Goal: Task Accomplishment & Management: Manage account settings

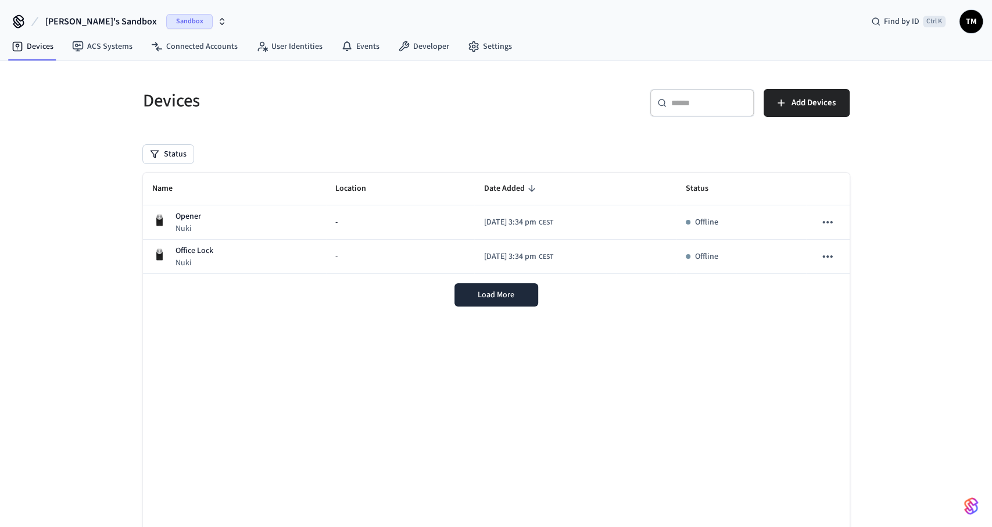
click at [241, 19] on div "Ilija's Sandbox Sandbox Find by ID Ctrl K TM" at bounding box center [496, 17] width 992 height 34
click at [355, 49] on link "Events" at bounding box center [360, 46] width 57 height 21
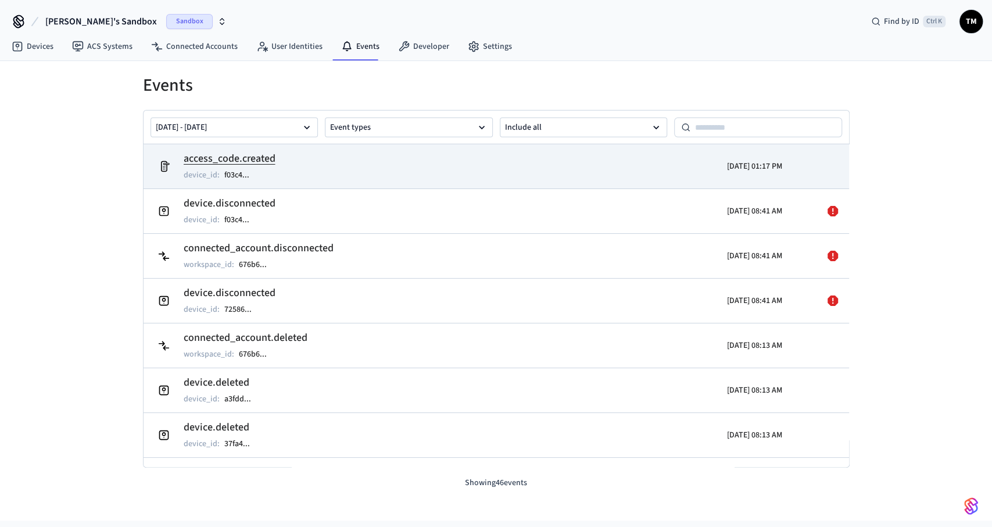
click at [249, 162] on h2 "access_code.created" at bounding box center [230, 159] width 92 height 16
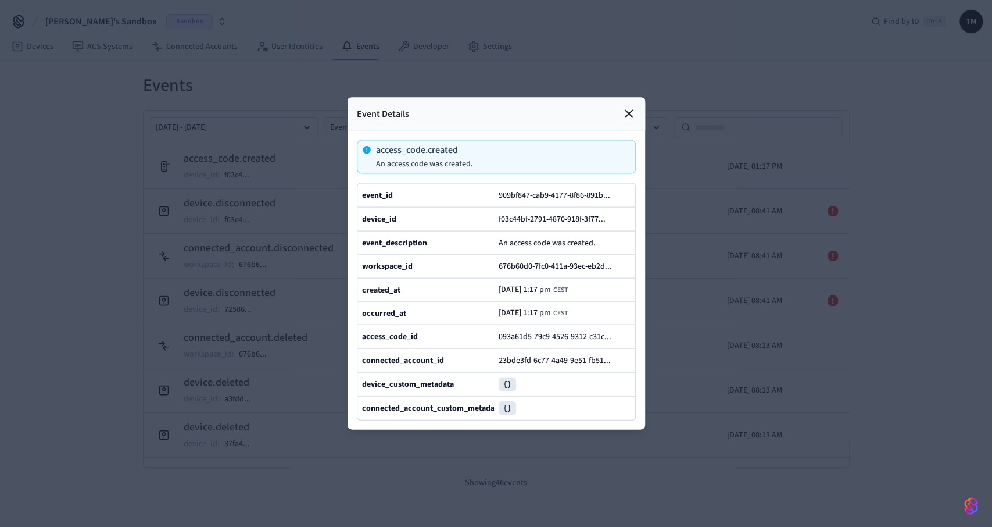
click at [508, 382] on pre "{}" at bounding box center [507, 384] width 17 height 14
click at [505, 413] on pre "{}" at bounding box center [507, 408] width 17 height 14
click at [505, 414] on div "connected_account_custom_metadata {}" at bounding box center [496, 408] width 278 height 24
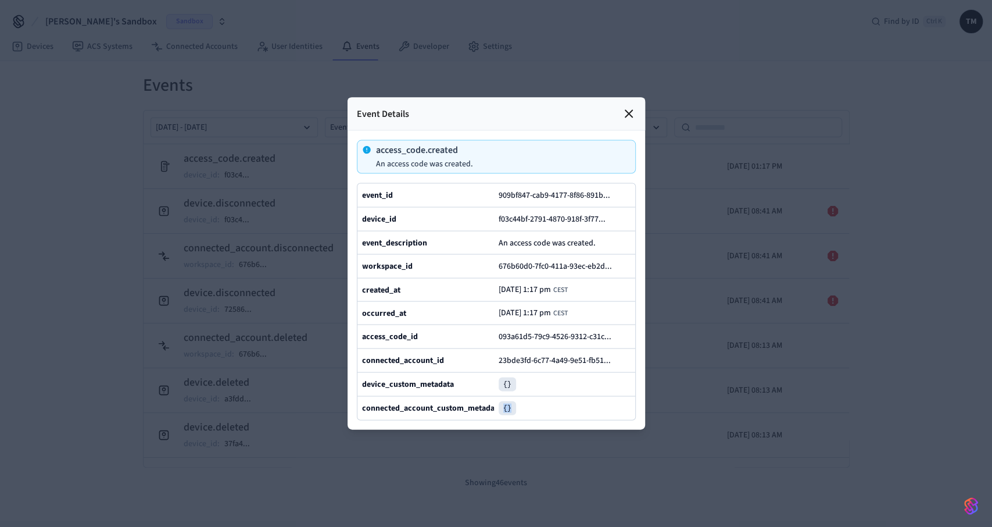
click at [628, 113] on icon at bounding box center [629, 114] width 14 height 14
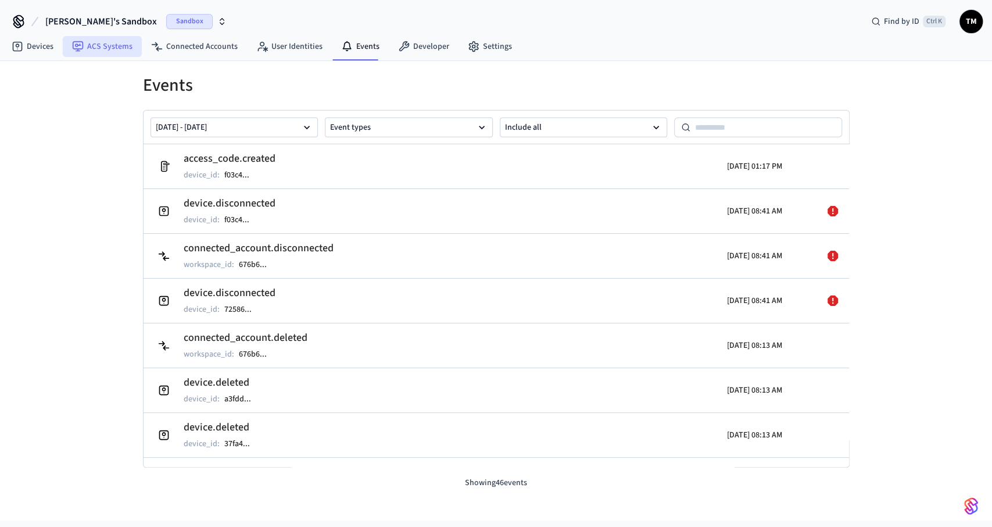
click at [117, 49] on link "ACS Systems" at bounding box center [102, 46] width 79 height 21
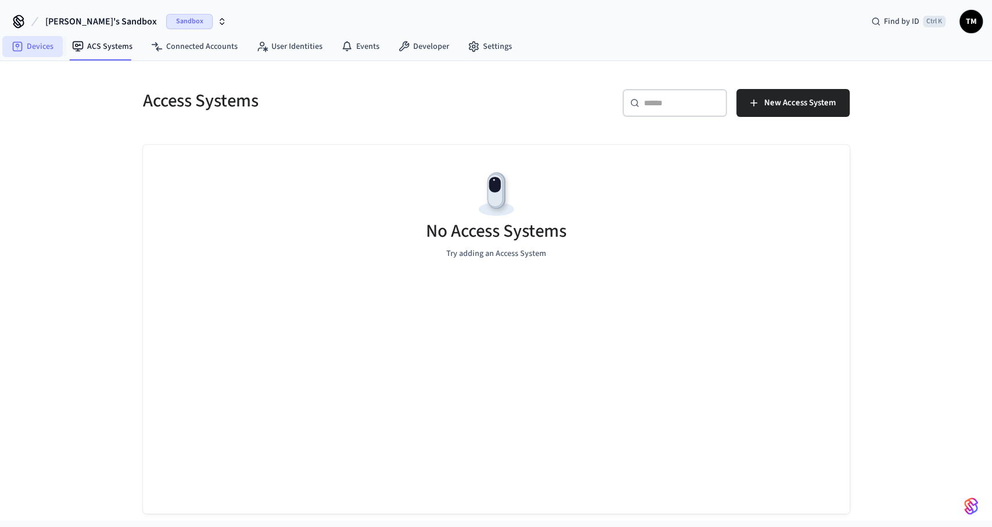
click at [52, 43] on link "Devices" at bounding box center [32, 46] width 60 height 21
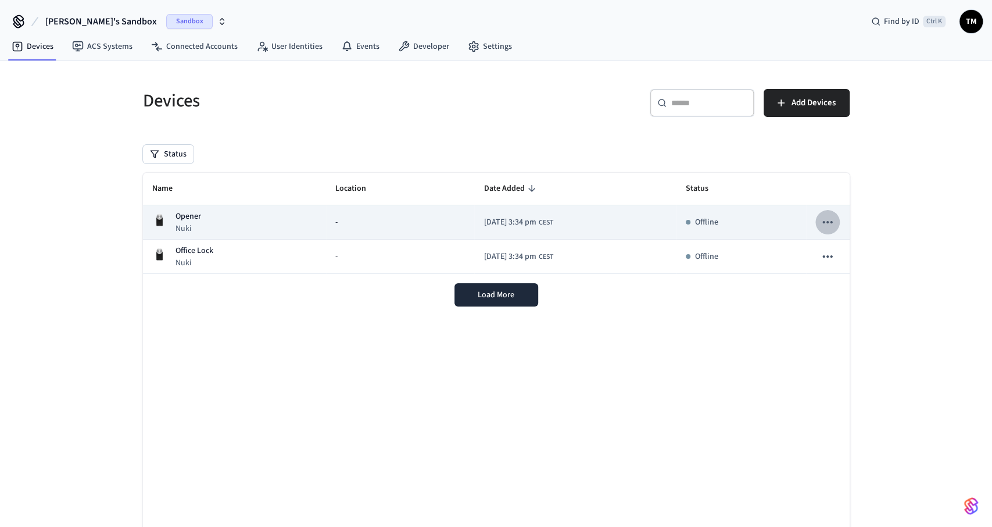
click at [823, 219] on icon "sticky table" at bounding box center [827, 221] width 15 height 15
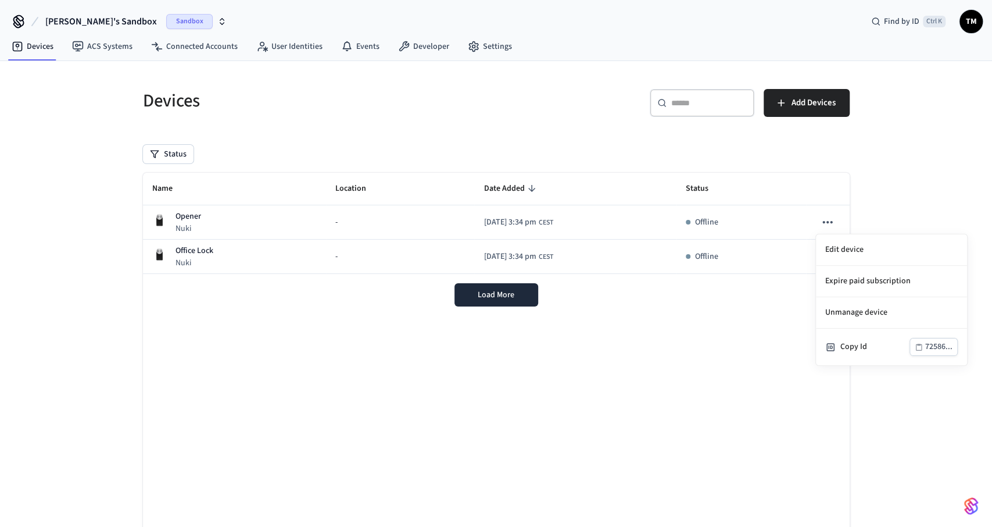
click at [670, 320] on div at bounding box center [496, 263] width 992 height 527
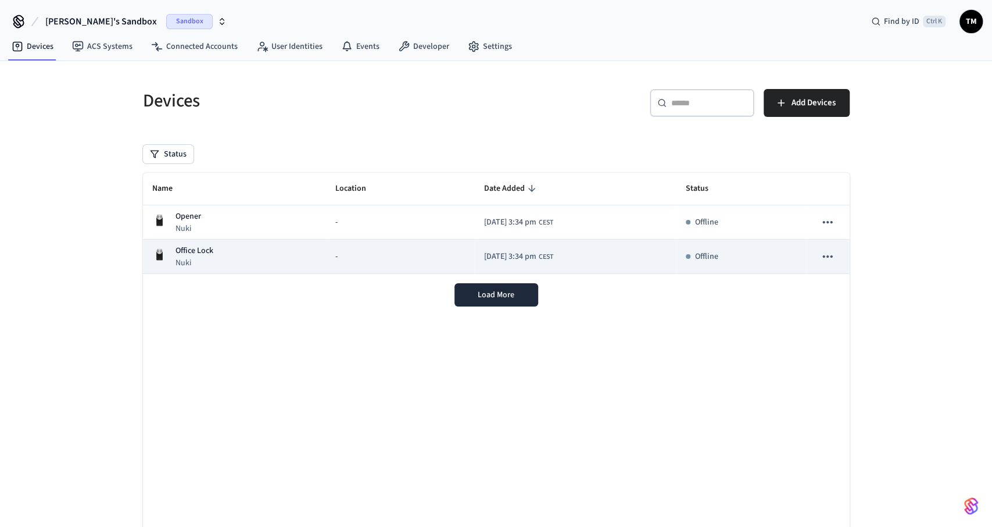
click at [826, 257] on icon "sticky table" at bounding box center [827, 256] width 15 height 15
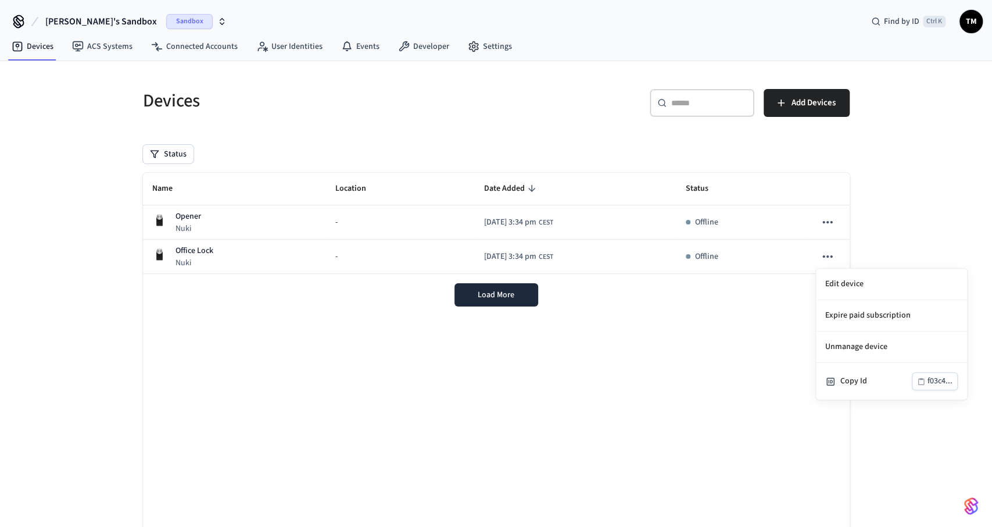
click at [830, 218] on div at bounding box center [496, 263] width 992 height 527
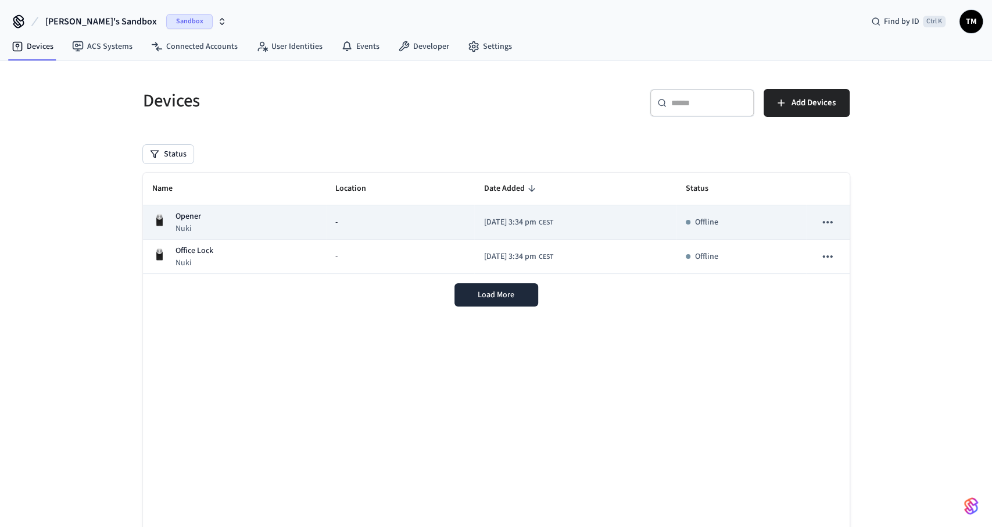
click at [827, 221] on icon "sticky table" at bounding box center [828, 222] width 10 height 2
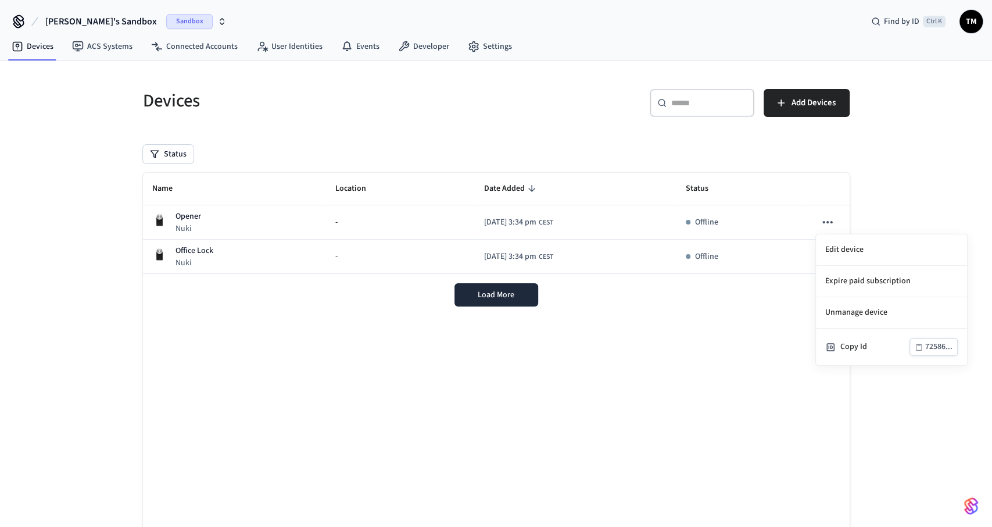
click at [725, 317] on div at bounding box center [496, 263] width 992 height 527
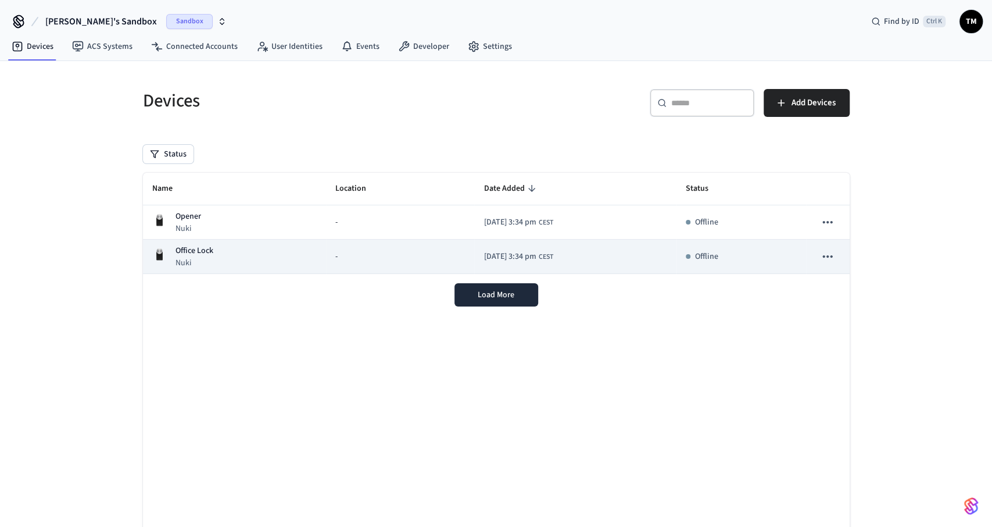
click at [353, 257] on div "-" at bounding box center [400, 257] width 130 height 12
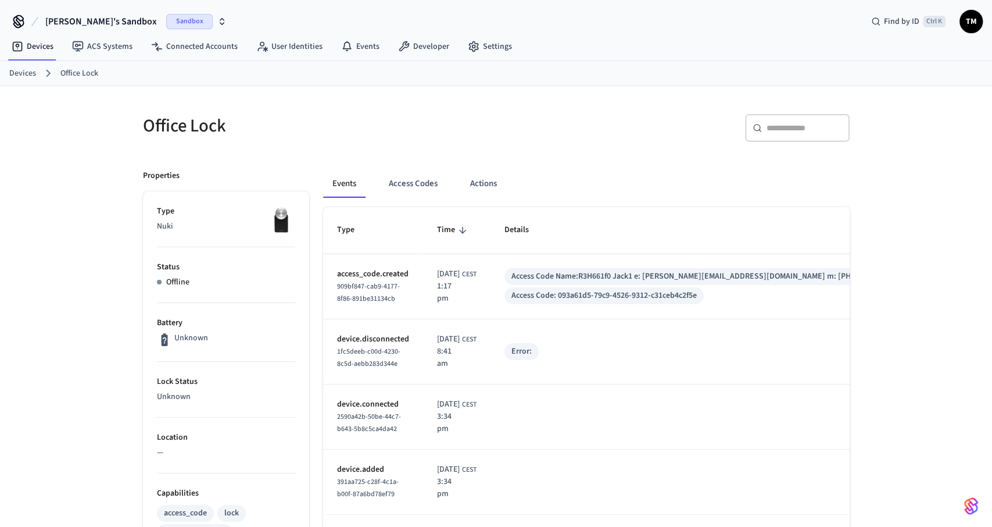
click at [166, 287] on p "Offline" at bounding box center [177, 282] width 23 height 12
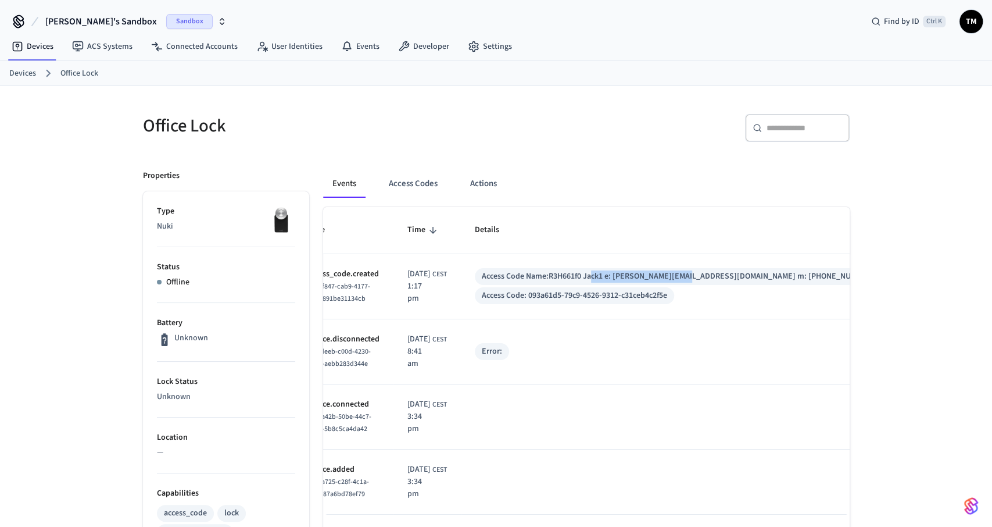
drag, startPoint x: 752, startPoint y: 277, endPoint x: 626, endPoint y: 276, distance: 125.6
click at [626, 276] on div "Access Code Name: R3H661f0 Jack1 e: tom.jack1@gmail.com m: +39844847847384787384" at bounding box center [678, 276] width 392 height 12
drag, startPoint x: 585, startPoint y: 276, endPoint x: 849, endPoint y: 278, distance: 263.9
click at [849, 278] on td "Access Code Name: R3H661f0 Jack1 e: tom.jack1@gmail.com m: +3984484784738478738…" at bounding box center [678, 286] width 434 height 65
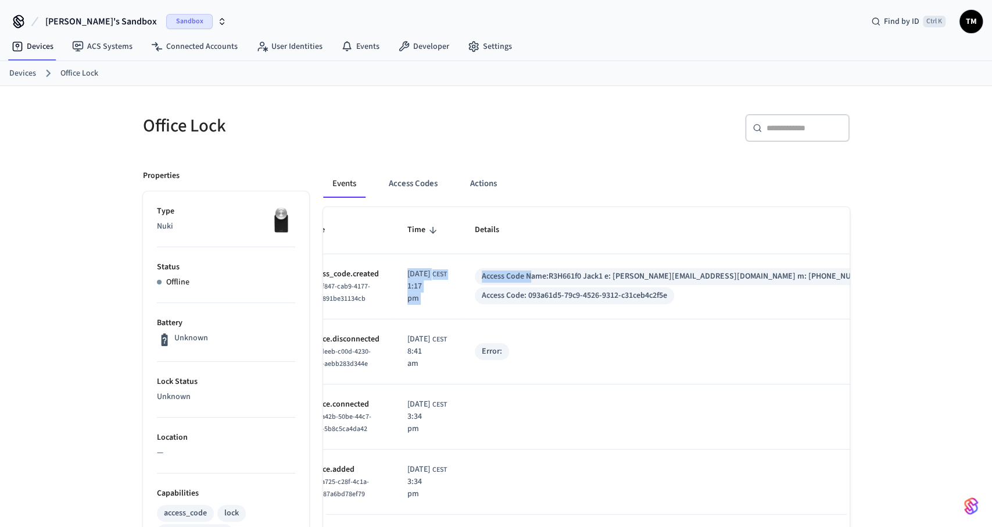
drag, startPoint x: 563, startPoint y: 279, endPoint x: 417, endPoint y: 283, distance: 146.0
click at [417, 283] on tr "access_code.created 909bf847-cab9-4177-8f86-891be31134cb 2025/10/09 at 1:17 pm …" at bounding box center [594, 286] width 601 height 65
click at [414, 283] on td "2025/10/09 at 1:17 pm CEST" at bounding box center [427, 286] width 67 height 65
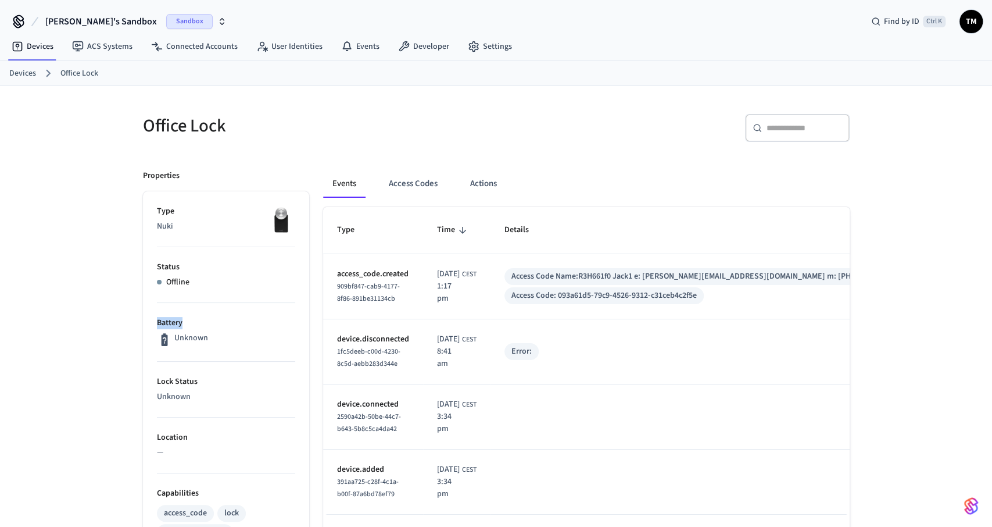
drag, startPoint x: 397, startPoint y: 284, endPoint x: 281, endPoint y: 289, distance: 116.4
click at [323, 289] on div "Type Time Details access_code.created 909bf847-cab9-4177-8f86-891be31134cb 2025…" at bounding box center [586, 360] width 527 height 307
click at [403, 183] on button "Access Codes" at bounding box center [413, 184] width 67 height 28
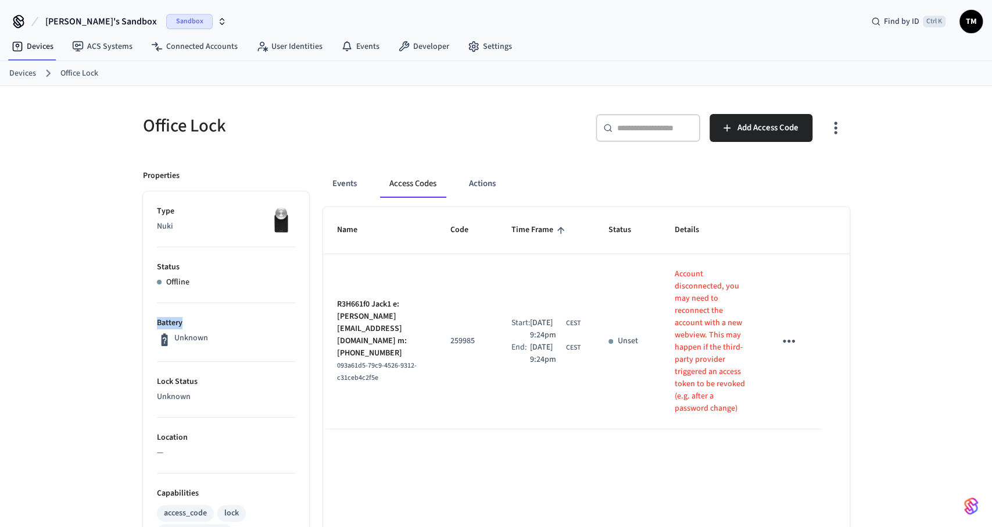
click at [791, 344] on icon "sticky table" at bounding box center [789, 341] width 18 height 18
click at [705, 367] on div at bounding box center [496, 263] width 992 height 527
click at [341, 174] on button "Events" at bounding box center [344, 184] width 43 height 28
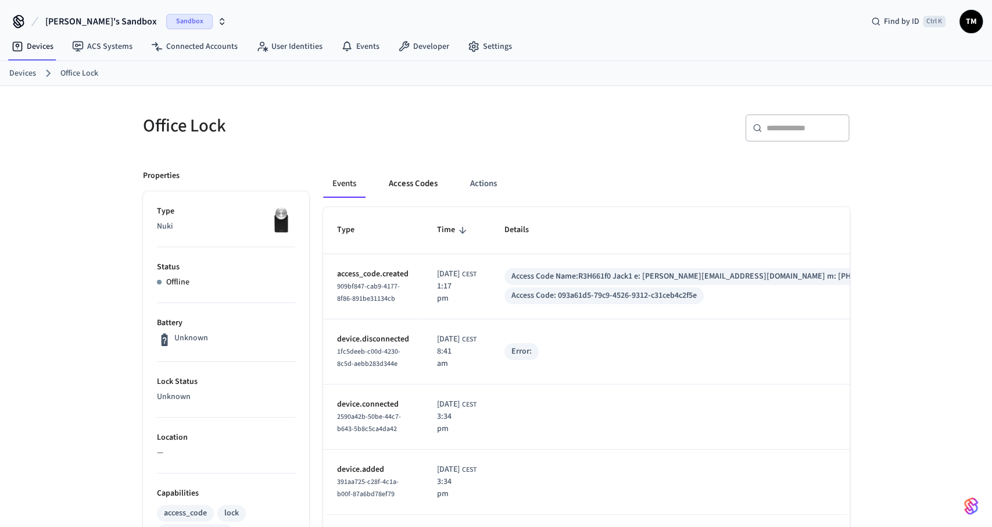
click at [416, 184] on button "Access Codes" at bounding box center [413, 184] width 67 height 28
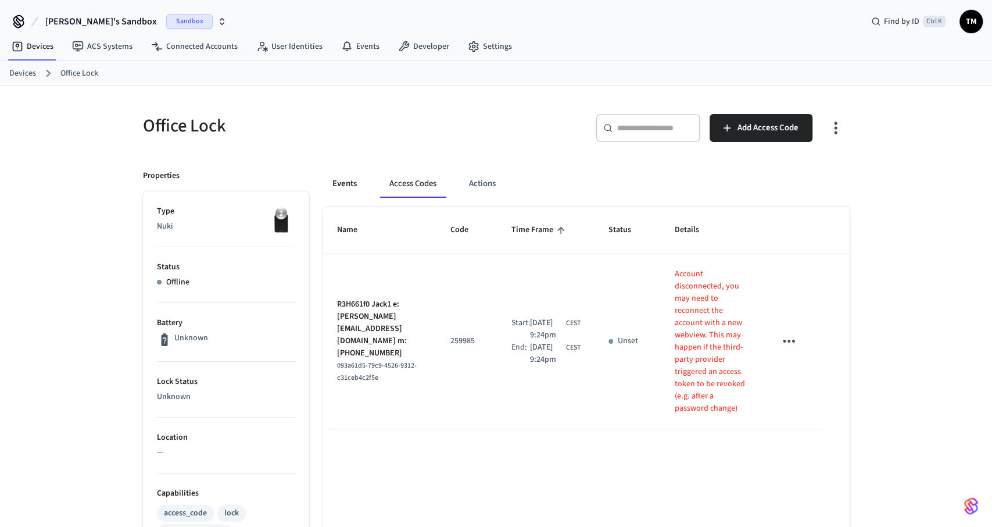
click at [356, 189] on button "Events" at bounding box center [344, 184] width 43 height 28
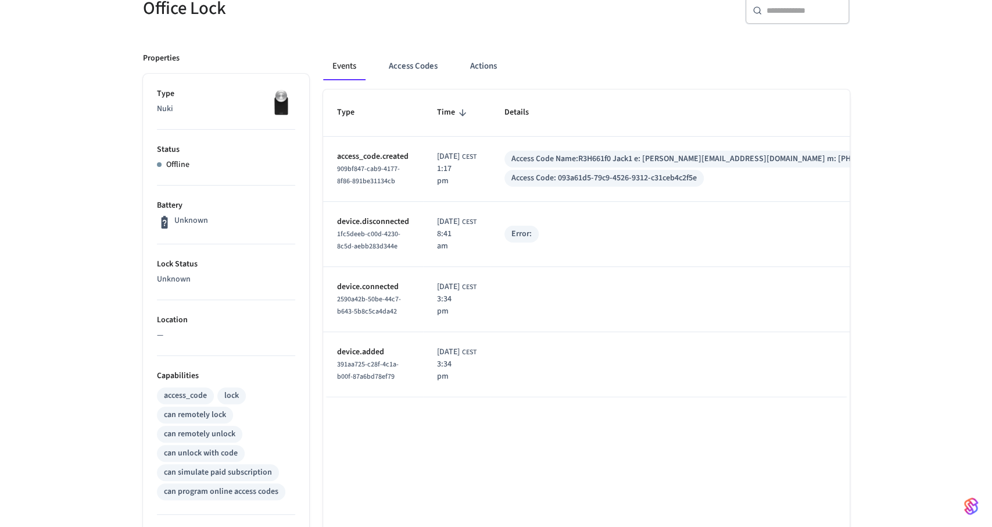
scroll to position [121, 0]
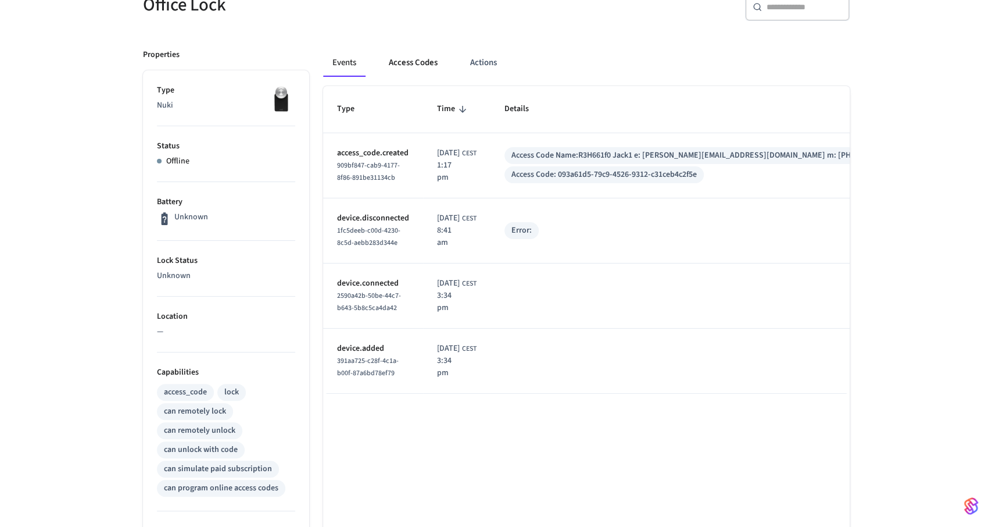
click at [417, 62] on button "Access Codes" at bounding box center [413, 63] width 67 height 28
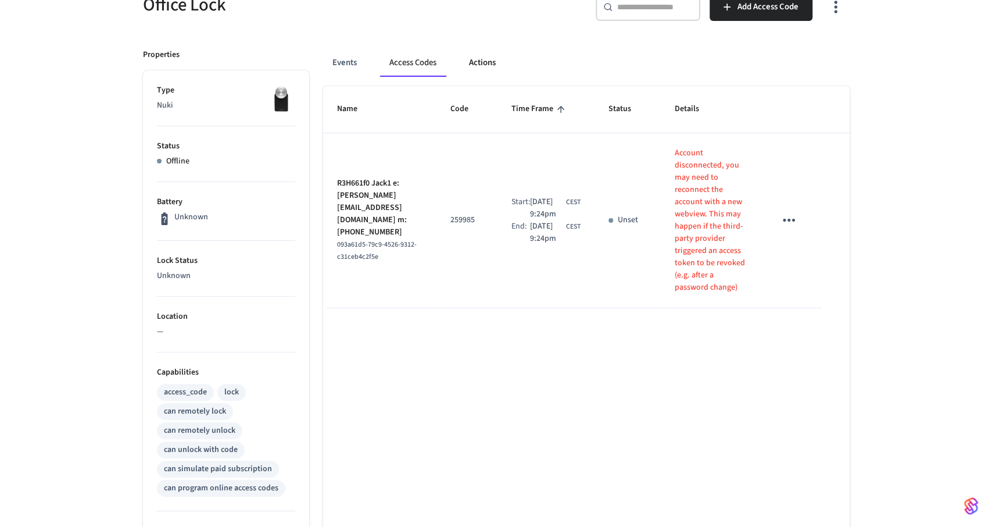
click at [485, 70] on button "Actions" at bounding box center [482, 63] width 45 height 28
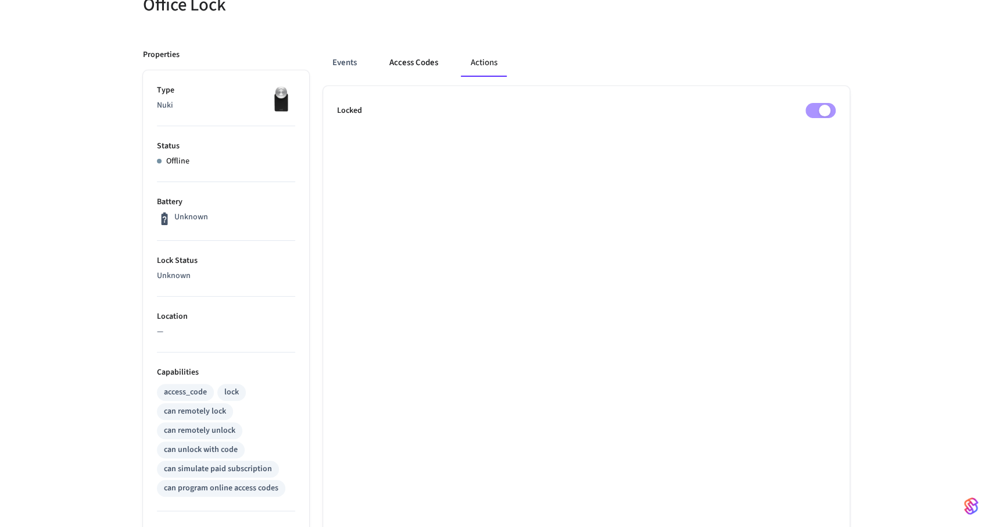
click at [409, 65] on button "Access Codes" at bounding box center [413, 63] width 67 height 28
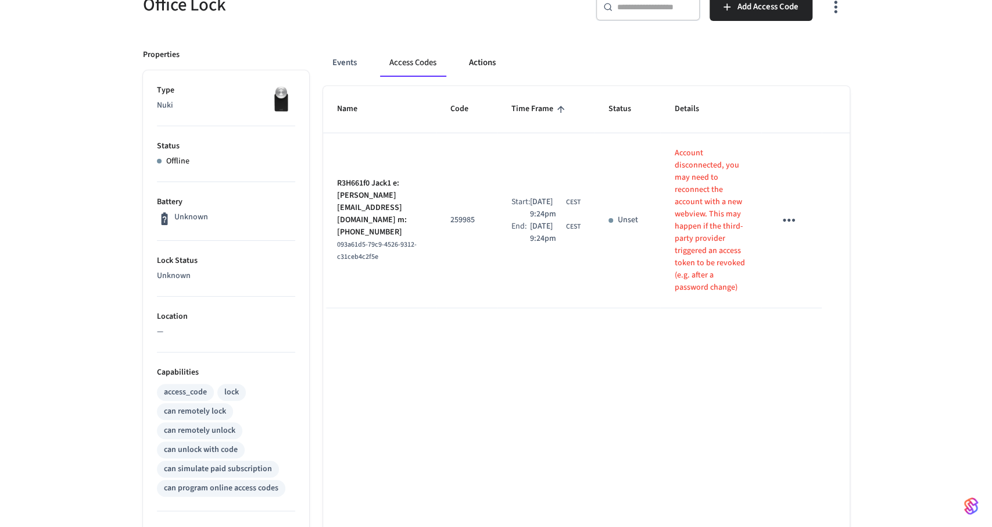
click at [490, 63] on button "Actions" at bounding box center [482, 63] width 45 height 28
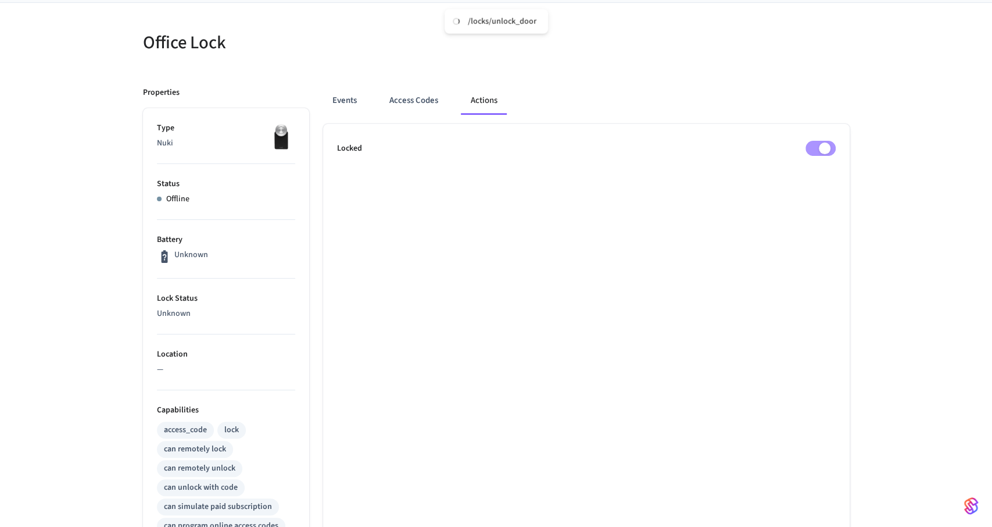
scroll to position [0, 0]
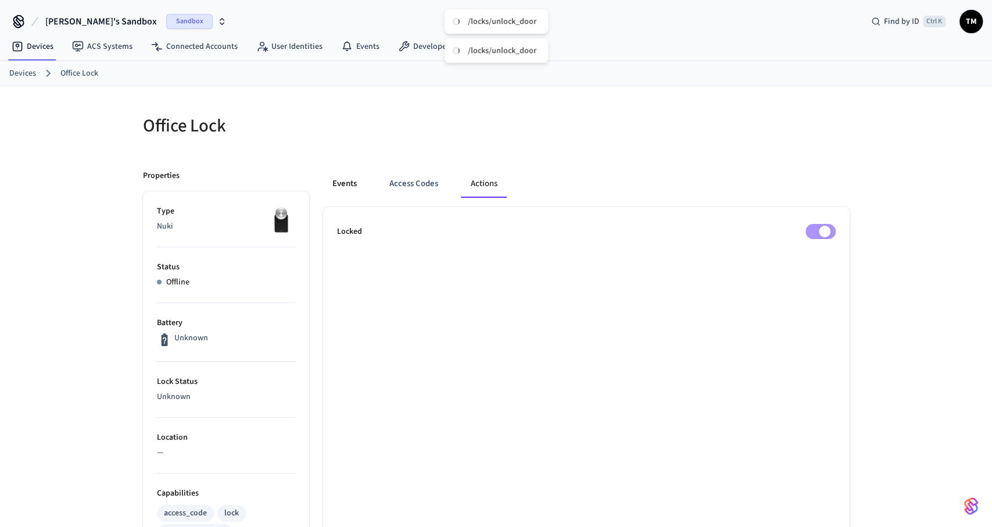
click at [345, 179] on button "Events" at bounding box center [344, 184] width 43 height 28
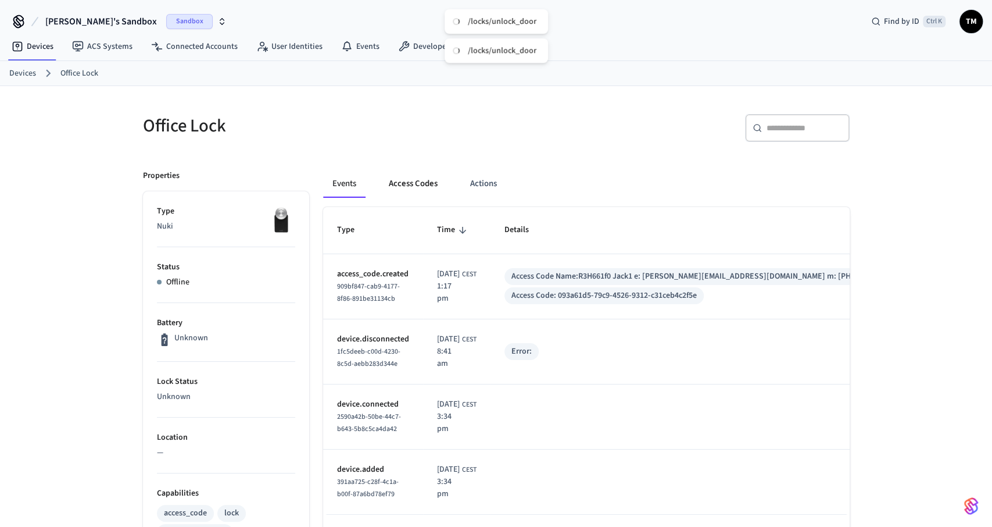
click at [428, 183] on button "Access Codes" at bounding box center [413, 184] width 67 height 28
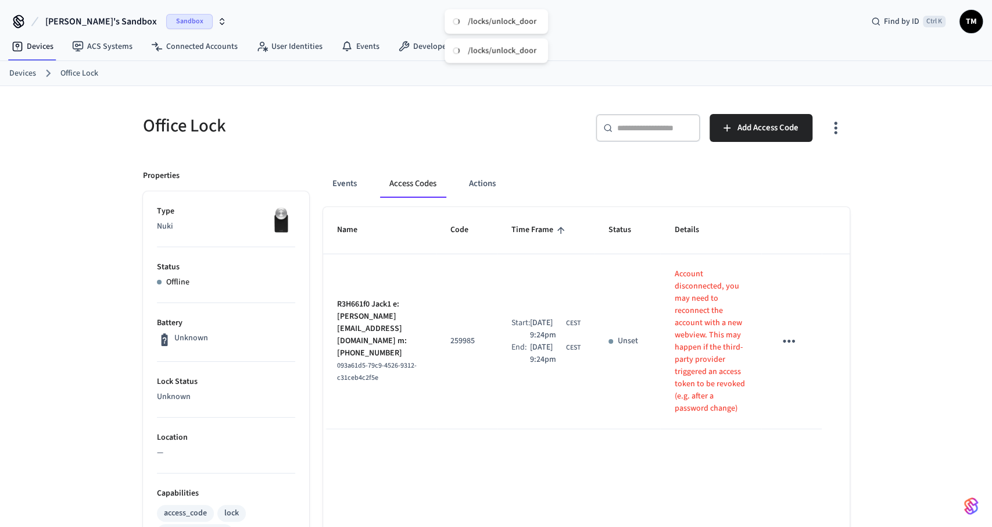
click at [477, 344] on p "259985" at bounding box center [466, 341] width 33 height 12
click at [339, 177] on button "Events" at bounding box center [344, 184] width 43 height 28
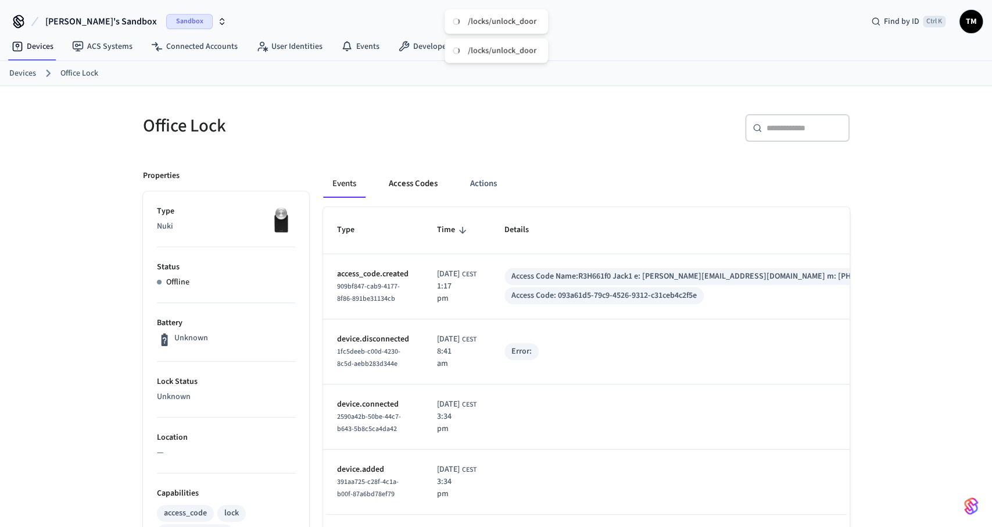
click at [426, 191] on button "Access Codes" at bounding box center [413, 184] width 67 height 28
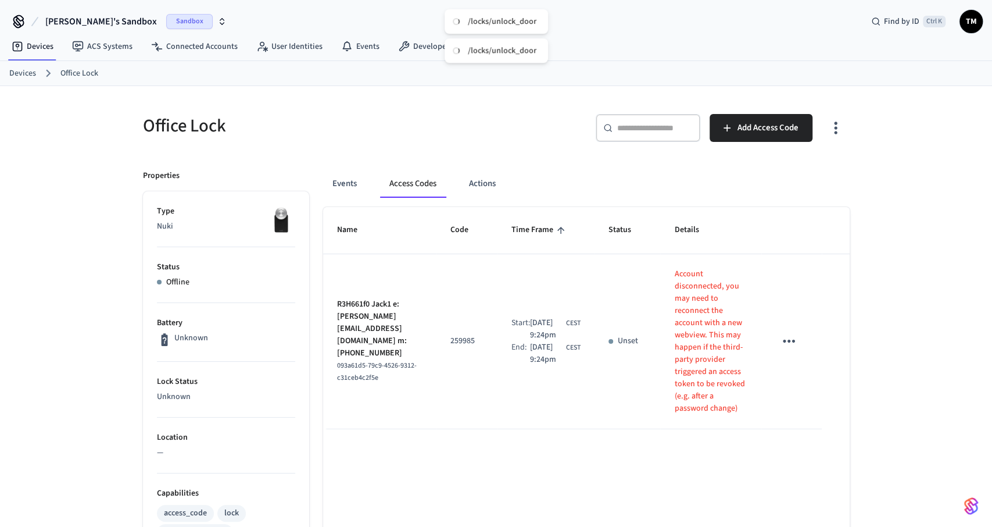
click at [789, 345] on icon "sticky table" at bounding box center [789, 341] width 18 height 18
click at [483, 431] on div at bounding box center [496, 263] width 992 height 527
click at [475, 185] on button "Actions" at bounding box center [482, 184] width 45 height 28
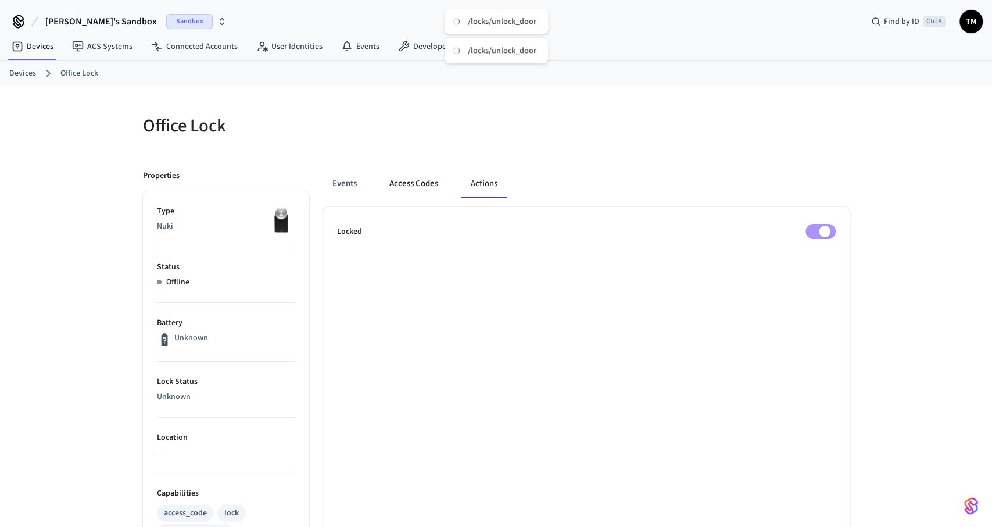
click at [420, 183] on button "Access Codes" at bounding box center [413, 184] width 67 height 28
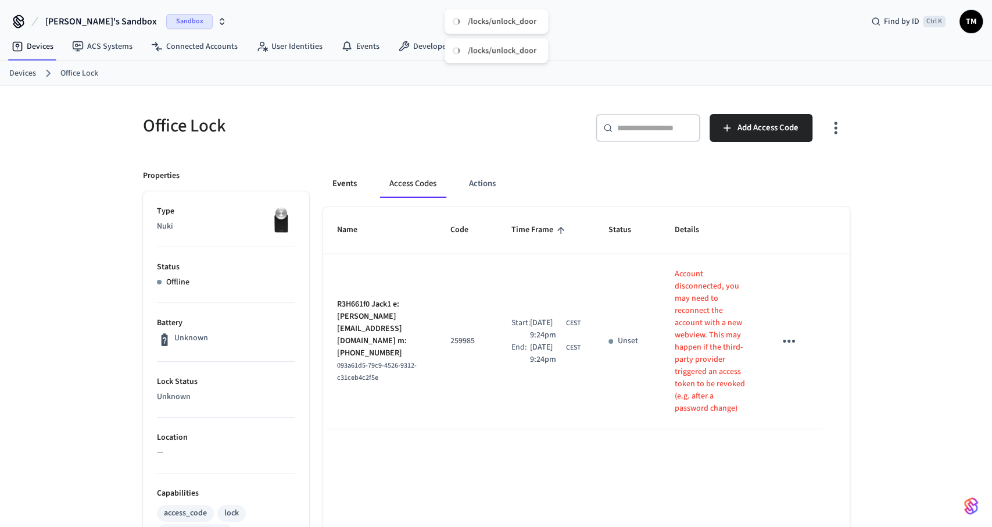
click at [354, 180] on button "Events" at bounding box center [344, 184] width 43 height 28
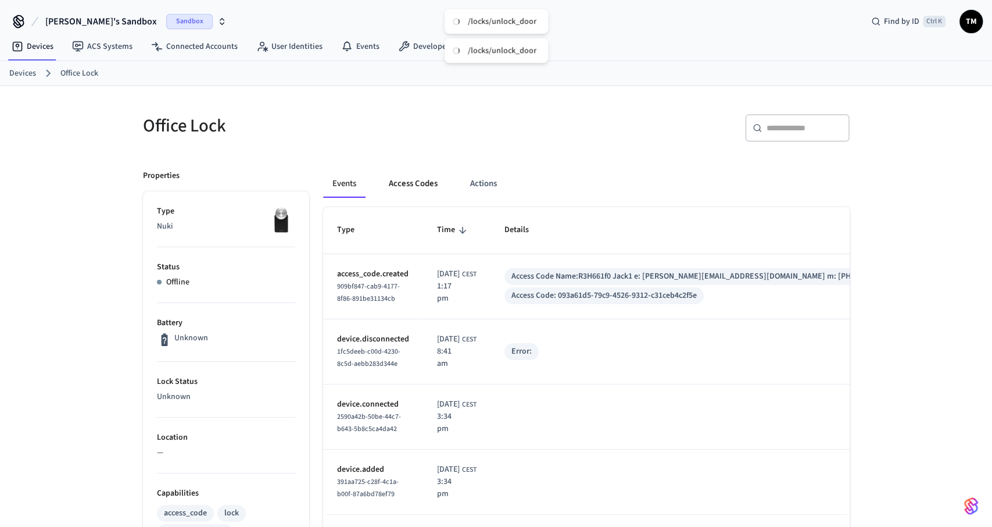
click at [415, 184] on button "Access Codes" at bounding box center [413, 184] width 67 height 28
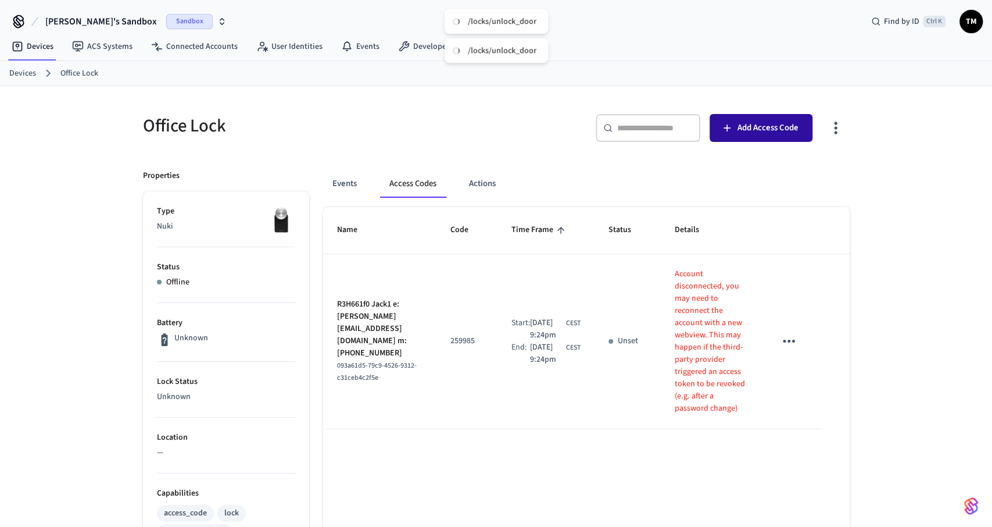
click at [782, 127] on span "Add Access Code" at bounding box center [768, 127] width 61 height 15
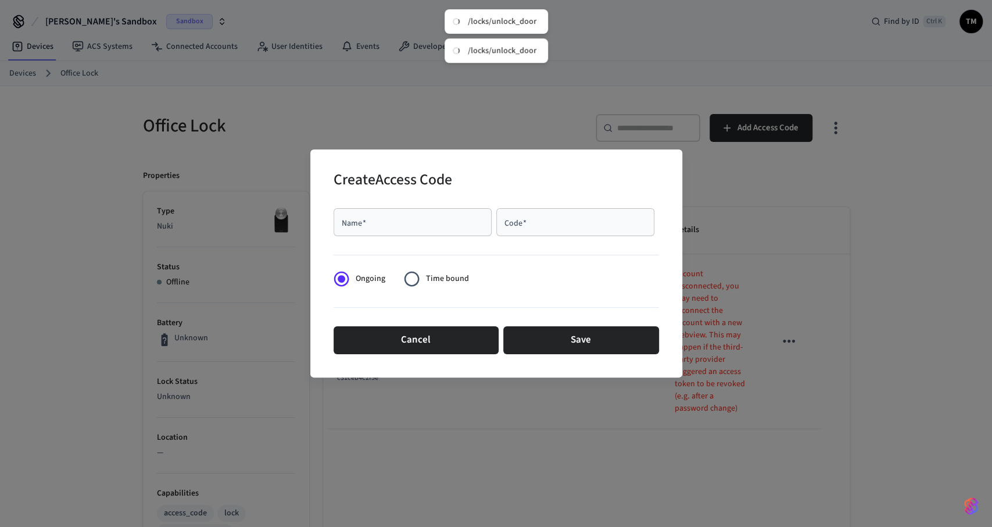
click at [399, 232] on div "Name   *" at bounding box center [413, 222] width 158 height 28
click at [531, 225] on input "Code   *" at bounding box center [575, 222] width 144 height 12
click at [438, 230] on div "Name   *" at bounding box center [413, 222] width 158 height 28
click at [432, 272] on label "Time bound" at bounding box center [433, 278] width 71 height 28
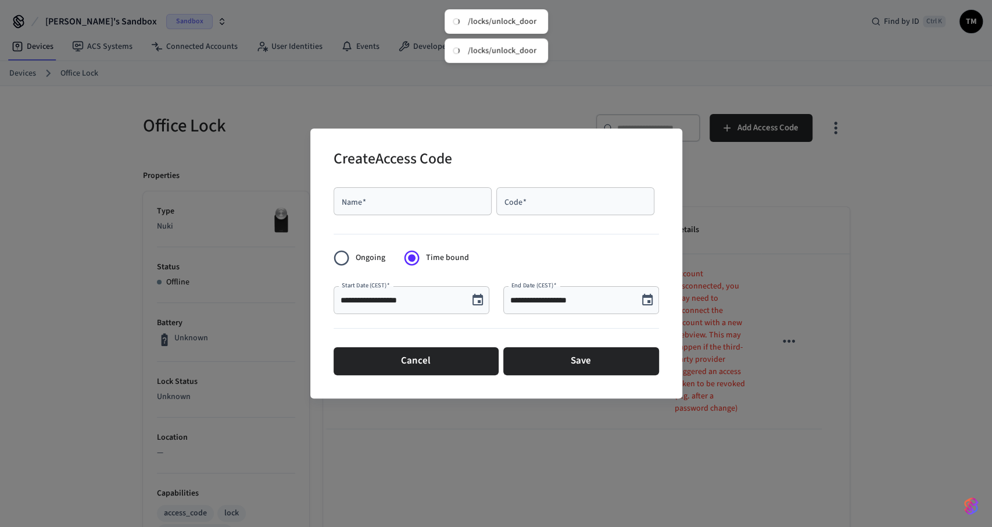
click at [423, 309] on div "**********" at bounding box center [412, 300] width 156 height 28
click at [445, 364] on button "Cancel" at bounding box center [416, 361] width 165 height 28
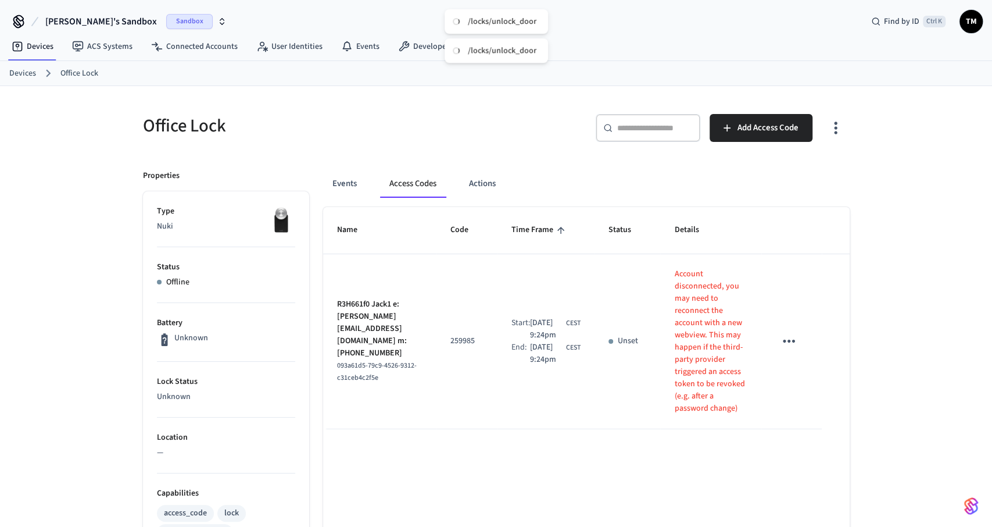
click at [217, 23] on icon "button" at bounding box center [221, 21] width 9 height 9
click at [56, 138] on div "Office Lock ​ ​ Add Access Code Properties Type Nuki Status Offline Battery Unk…" at bounding box center [496, 530] width 992 height 888
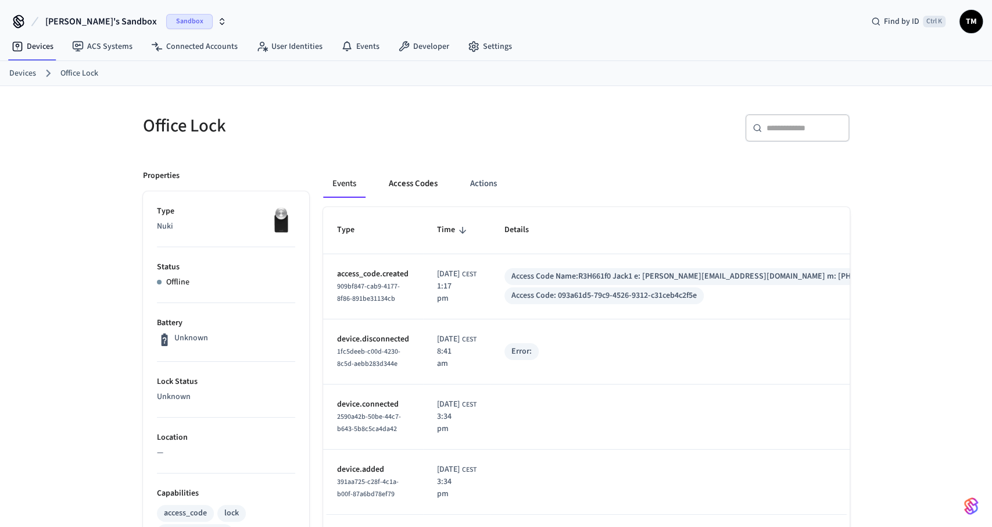
click at [410, 185] on button "Access Codes" at bounding box center [413, 184] width 67 height 28
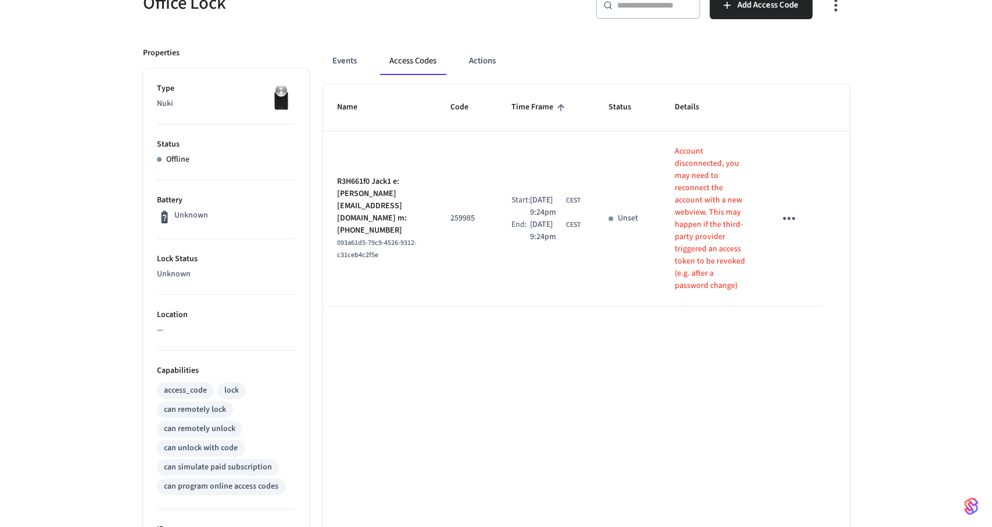
scroll to position [121, 0]
drag, startPoint x: 629, startPoint y: 224, endPoint x: 659, endPoint y: 225, distance: 29.1
click at [659, 225] on td "Unset" at bounding box center [628, 220] width 66 height 175
drag, startPoint x: 648, startPoint y: 226, endPoint x: 613, endPoint y: 228, distance: 34.4
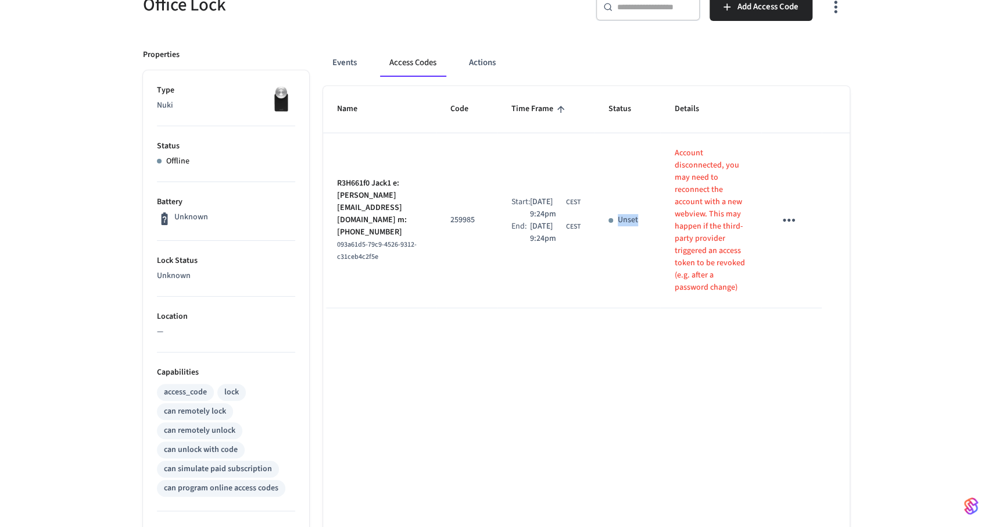
click at [613, 228] on td "Unset" at bounding box center [628, 220] width 66 height 175
drag, startPoint x: 613, startPoint y: 228, endPoint x: 548, endPoint y: 218, distance: 65.9
click at [607, 230] on td "Unset" at bounding box center [628, 220] width 66 height 175
click at [362, 56] on button "Events" at bounding box center [344, 63] width 43 height 28
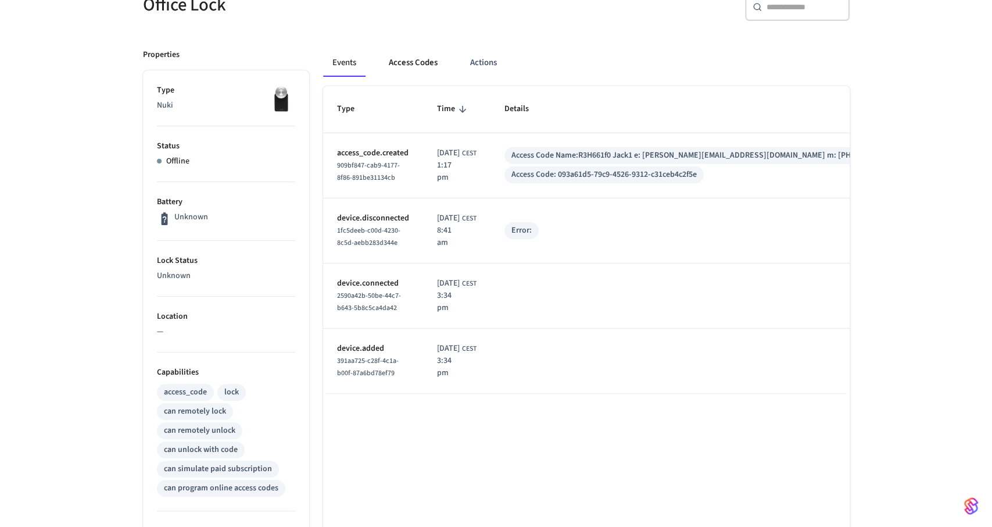
click at [411, 62] on button "Access Codes" at bounding box center [413, 63] width 67 height 28
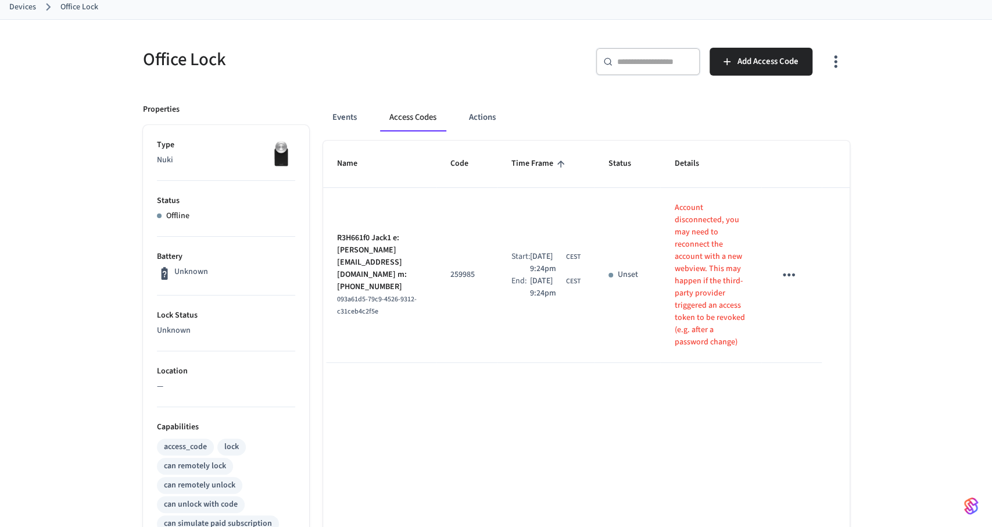
scroll to position [0, 0]
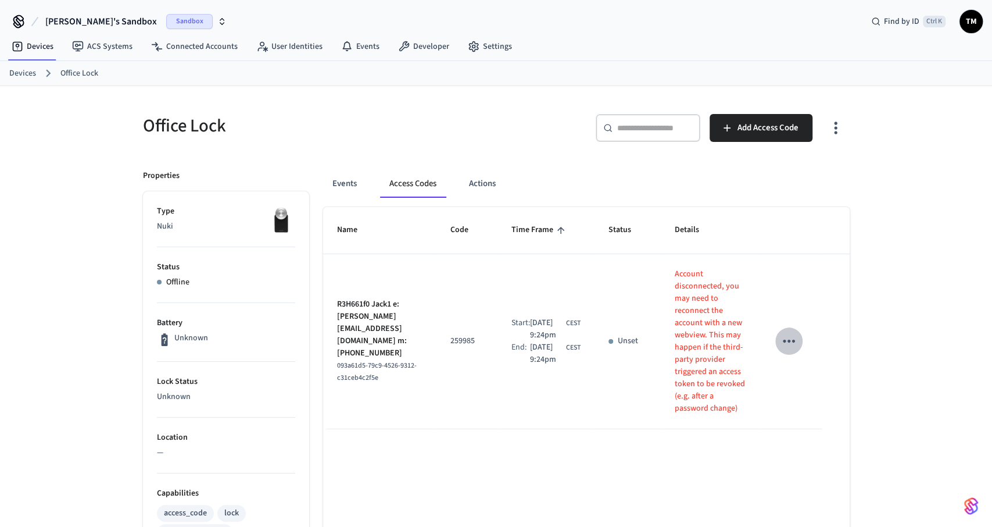
click at [785, 342] on icon "sticky table" at bounding box center [789, 341] width 18 height 18
click at [686, 381] on div at bounding box center [496, 263] width 992 height 527
click at [340, 181] on button "Events" at bounding box center [344, 184] width 43 height 28
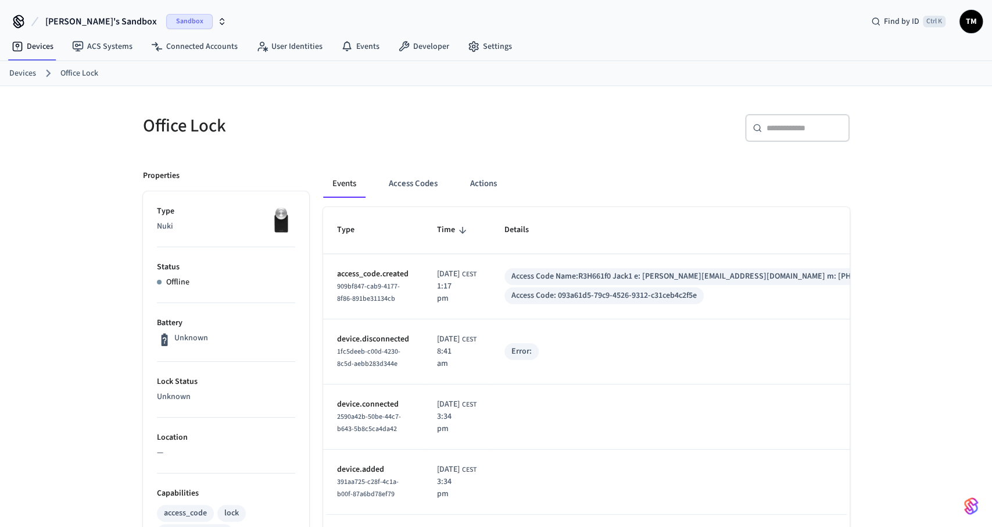
click at [409, 182] on button "Access Codes" at bounding box center [413, 184] width 67 height 28
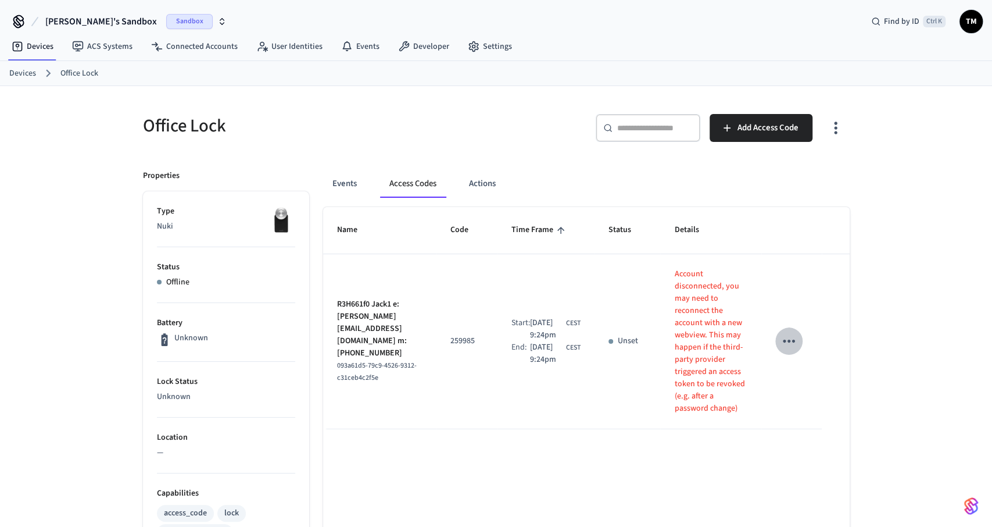
click at [789, 342] on icon "sticky table" at bounding box center [789, 340] width 12 height 3
click at [818, 404] on li "Delete" at bounding box center [819, 404] width 55 height 31
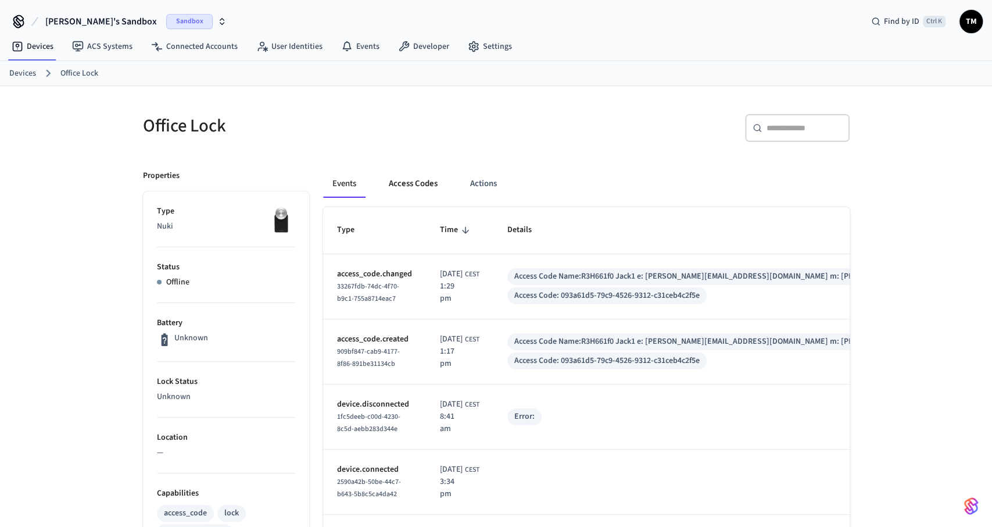
click at [415, 180] on button "Access Codes" at bounding box center [413, 184] width 67 height 28
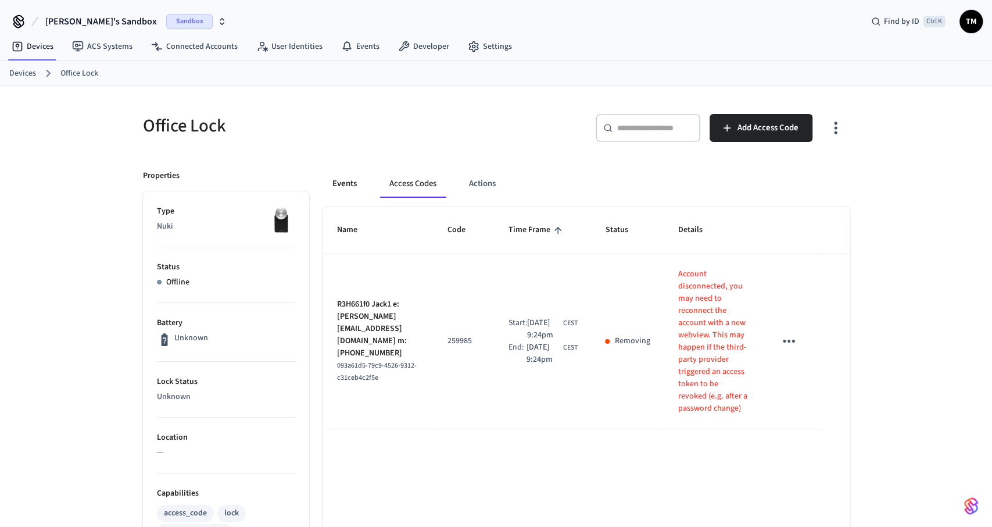
click at [335, 184] on button "Events" at bounding box center [344, 184] width 43 height 28
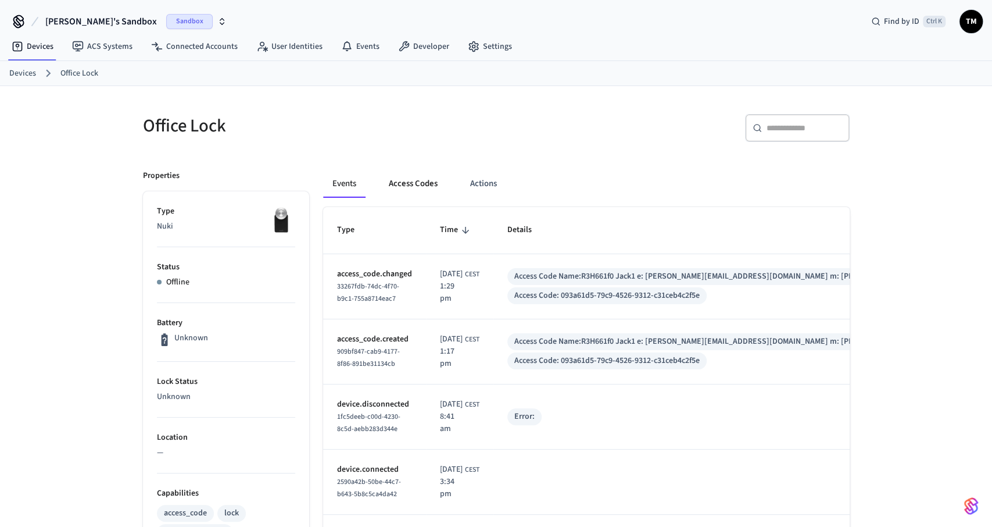
click at [417, 181] on button "Access Codes" at bounding box center [413, 184] width 67 height 28
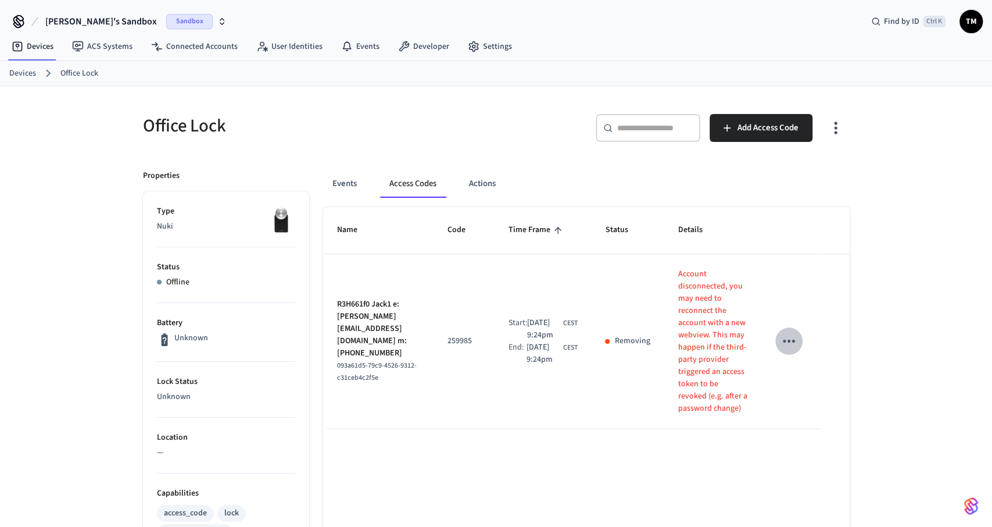
click at [798, 350] on icon "sticky table" at bounding box center [789, 341] width 18 height 18
click at [864, 204] on div at bounding box center [496, 263] width 992 height 527
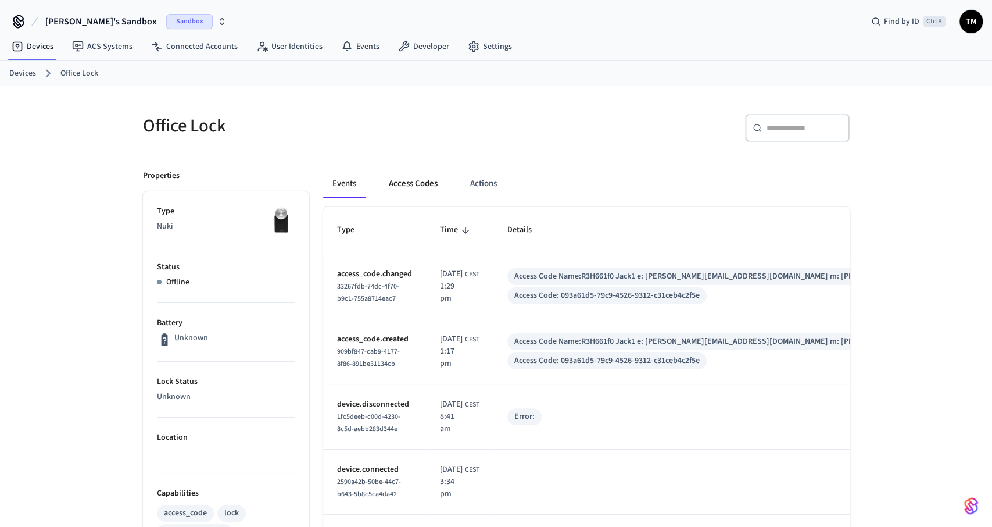
click at [413, 181] on button "Access Codes" at bounding box center [413, 184] width 67 height 28
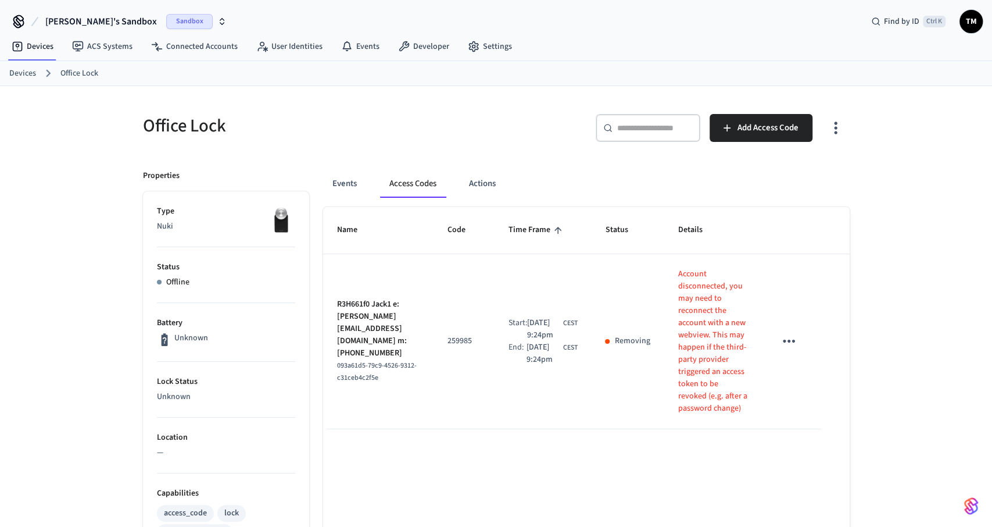
click at [783, 350] on icon "sticky table" at bounding box center [789, 341] width 18 height 18
click at [821, 419] on li "Delete" at bounding box center [816, 418] width 55 height 31
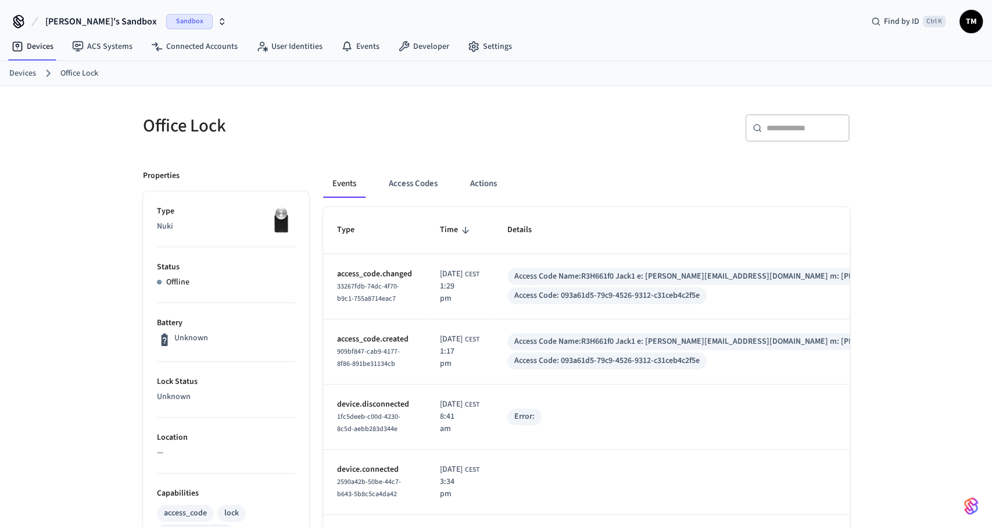
click at [421, 183] on button "Access Codes" at bounding box center [413, 184] width 67 height 28
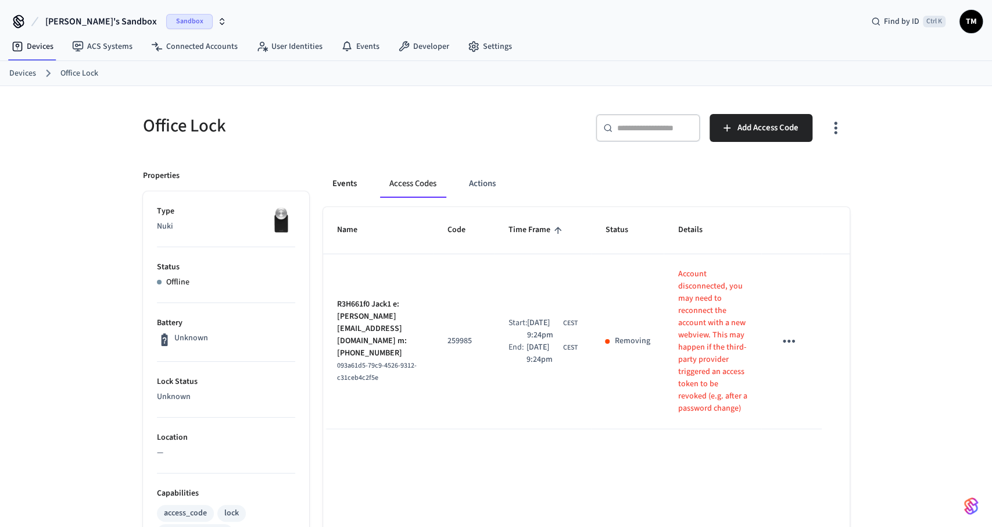
click at [362, 181] on button "Events" at bounding box center [344, 184] width 43 height 28
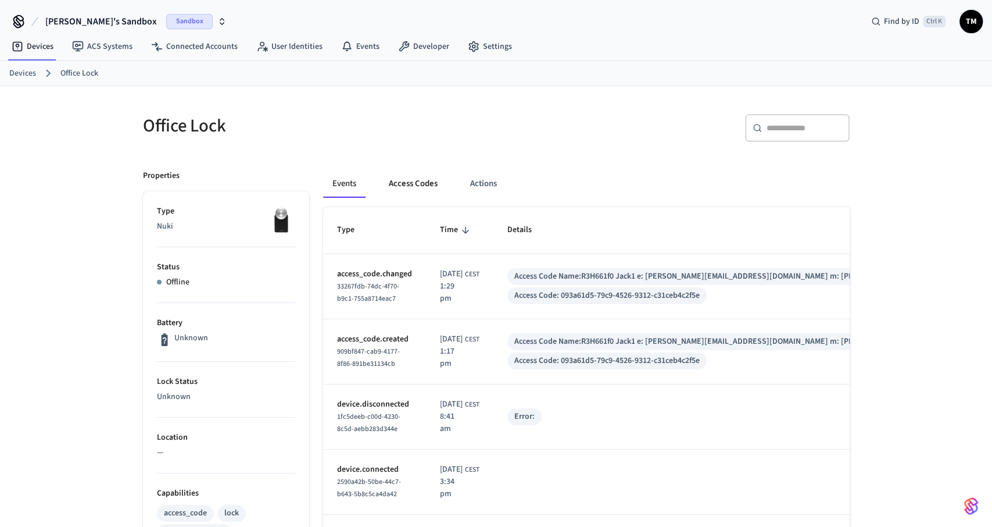
click at [414, 183] on button "Access Codes" at bounding box center [413, 184] width 67 height 28
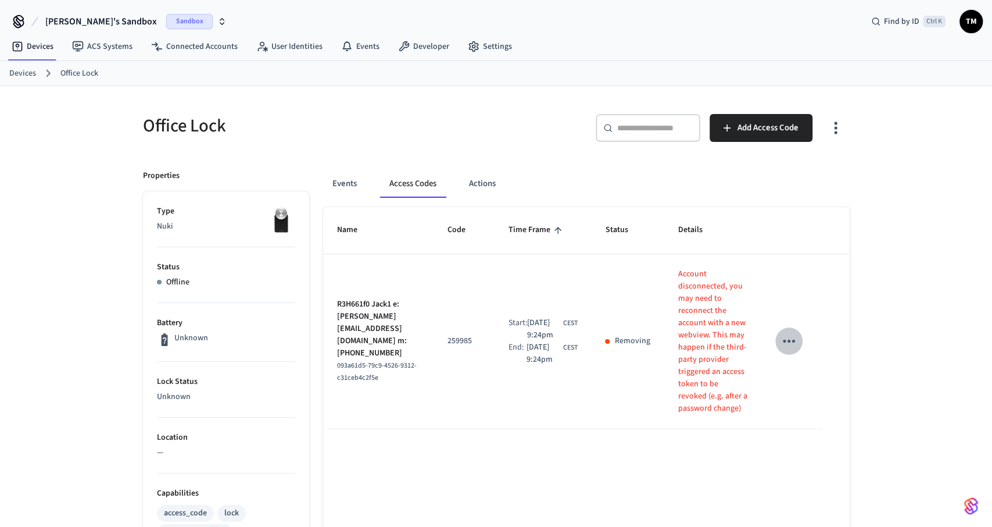
click at [785, 349] on icon "sticky table" at bounding box center [789, 341] width 18 height 18
click at [898, 324] on div at bounding box center [496, 263] width 992 height 527
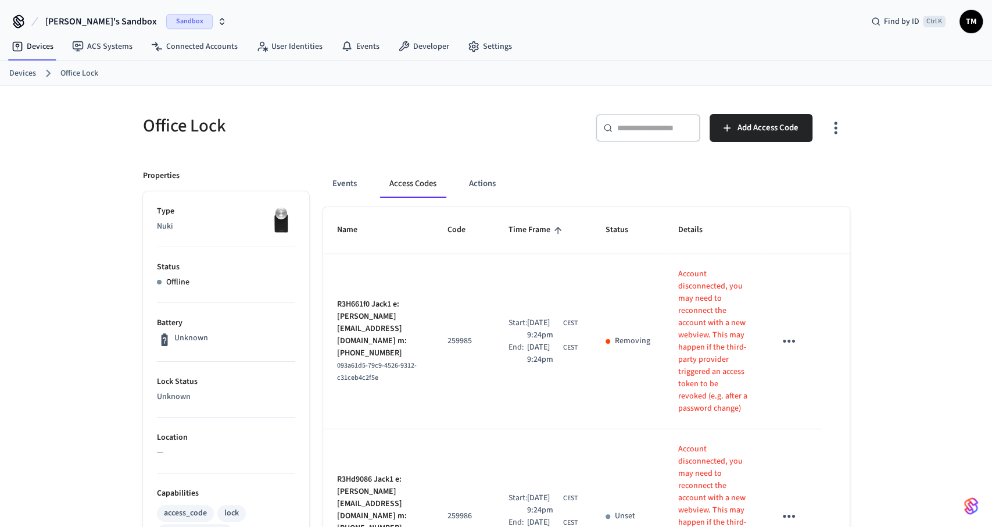
drag, startPoint x: 529, startPoint y: 116, endPoint x: 537, endPoint y: 117, distance: 8.2
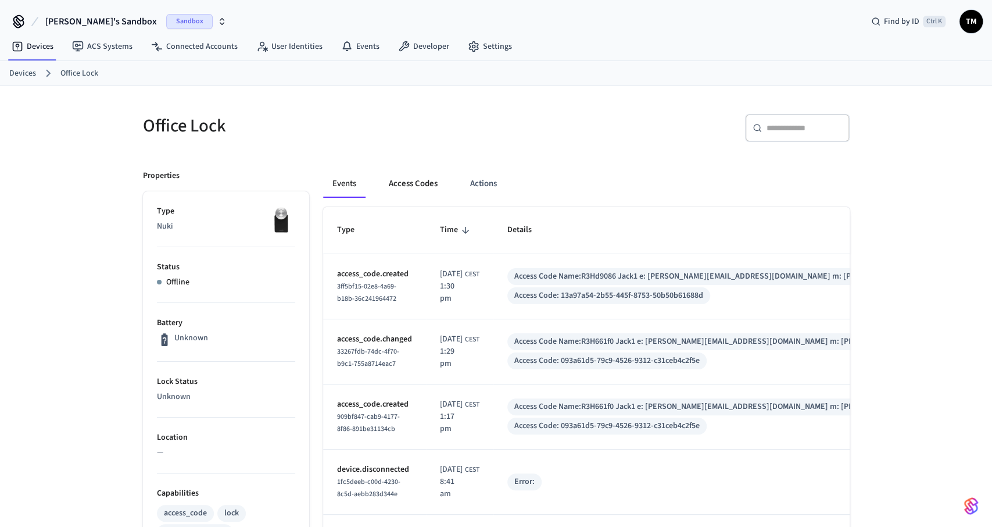
click at [410, 188] on button "Access Codes" at bounding box center [413, 184] width 67 height 28
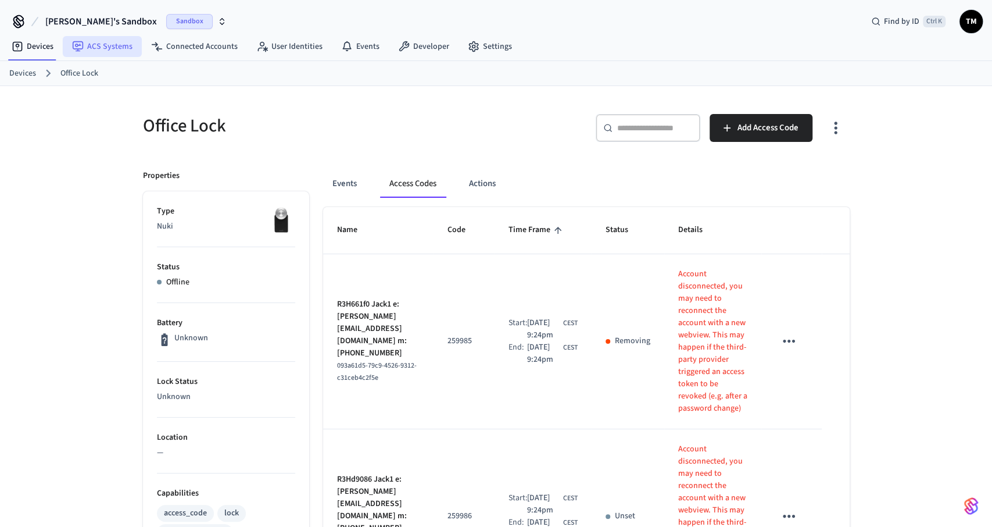
click at [107, 44] on link "ACS Systems" at bounding box center [102, 46] width 79 height 21
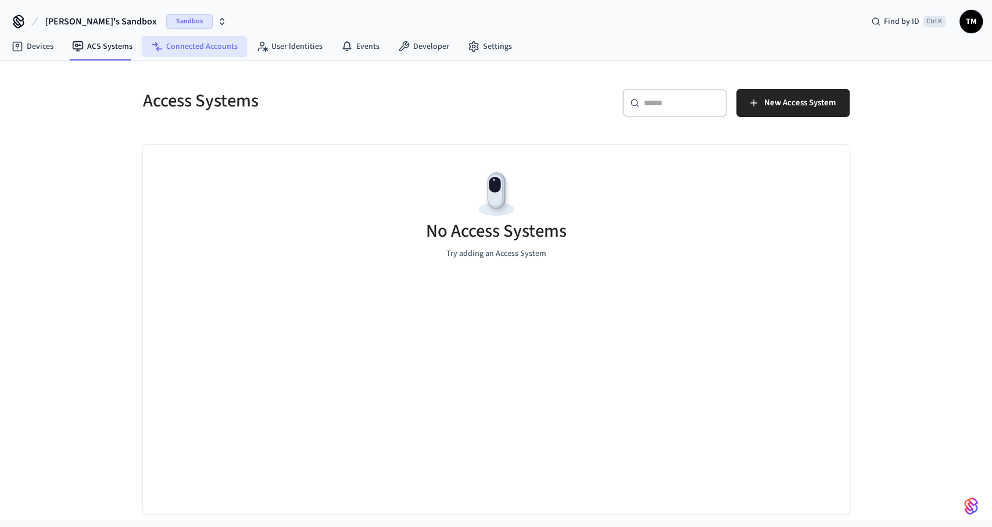
click at [175, 43] on link "Connected Accounts" at bounding box center [194, 46] width 105 height 21
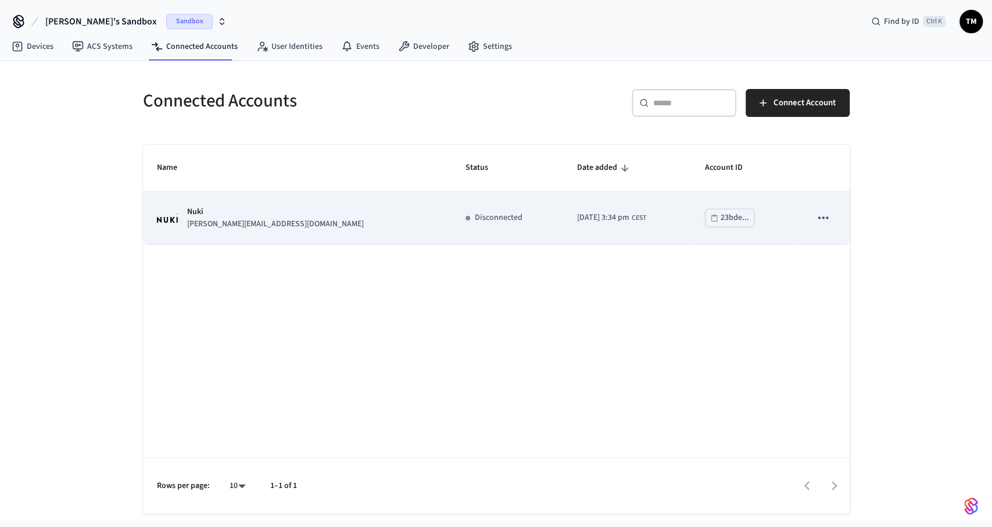
click at [821, 213] on icon "sticky table" at bounding box center [822, 217] width 15 height 15
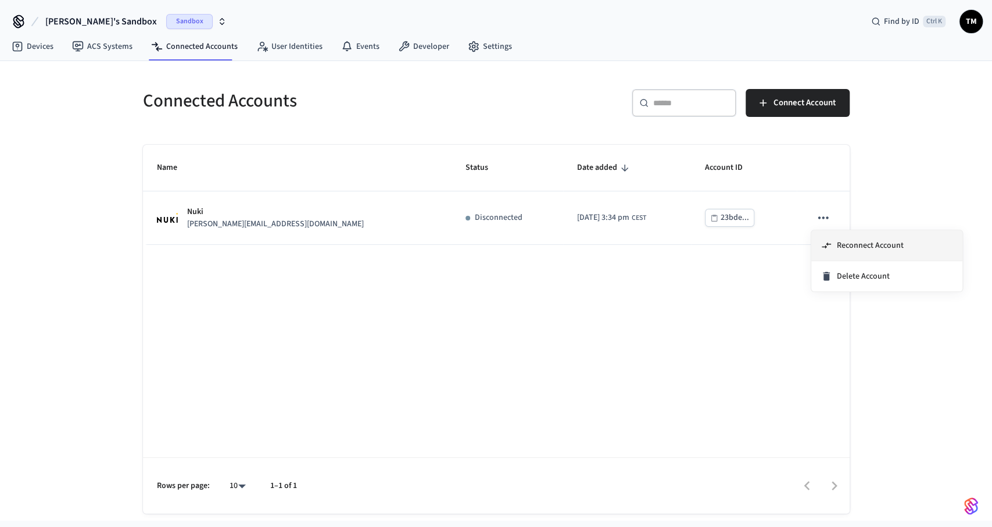
click at [845, 247] on span "Reconnect Account" at bounding box center [870, 245] width 67 height 12
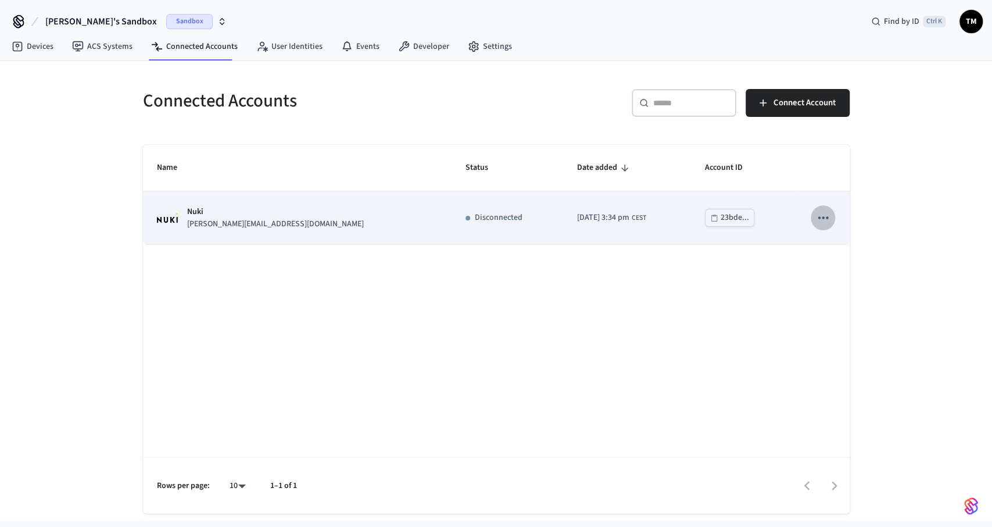
click at [825, 214] on icon "sticky table" at bounding box center [822, 217] width 15 height 15
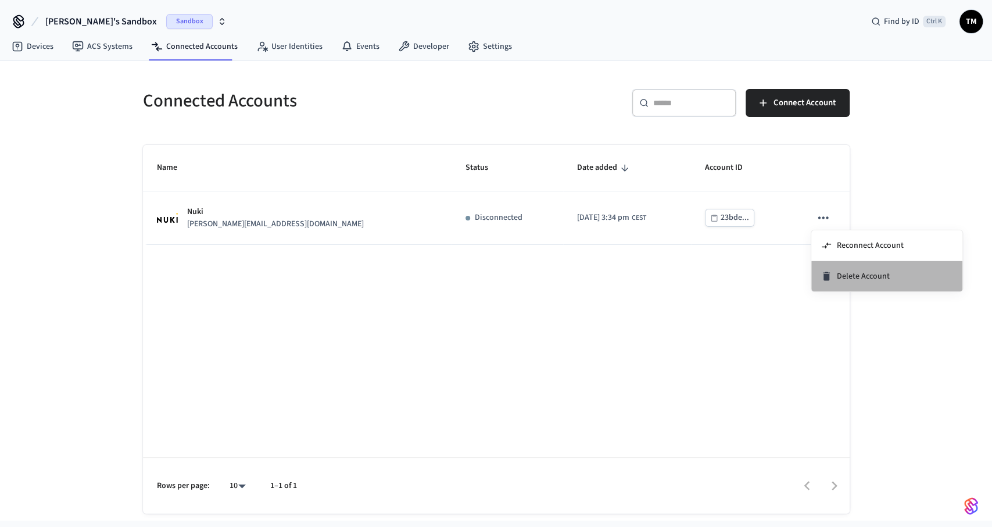
click at [848, 273] on span "Delete Account" at bounding box center [863, 276] width 53 height 12
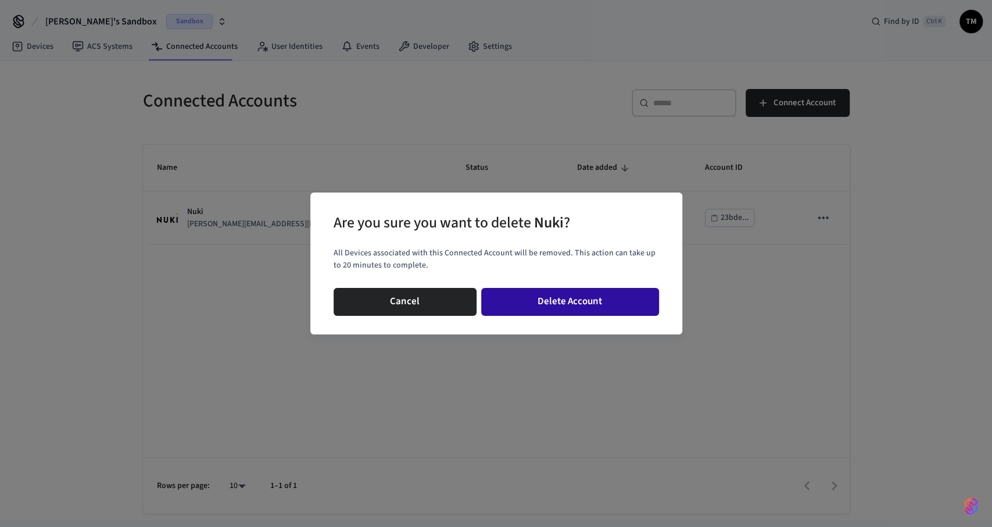
click at [555, 301] on button "Delete Account" at bounding box center [570, 302] width 178 height 28
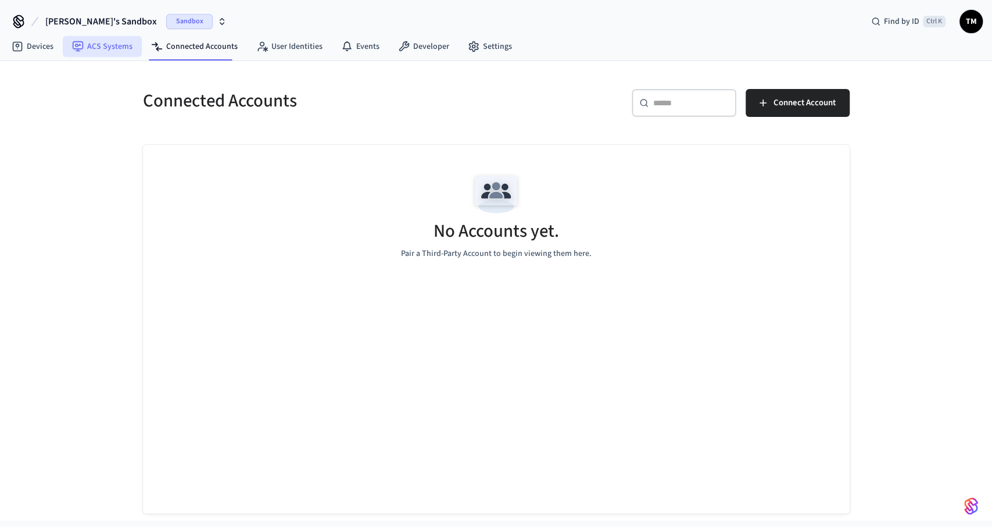
click at [85, 46] on link "ACS Systems" at bounding box center [102, 46] width 79 height 21
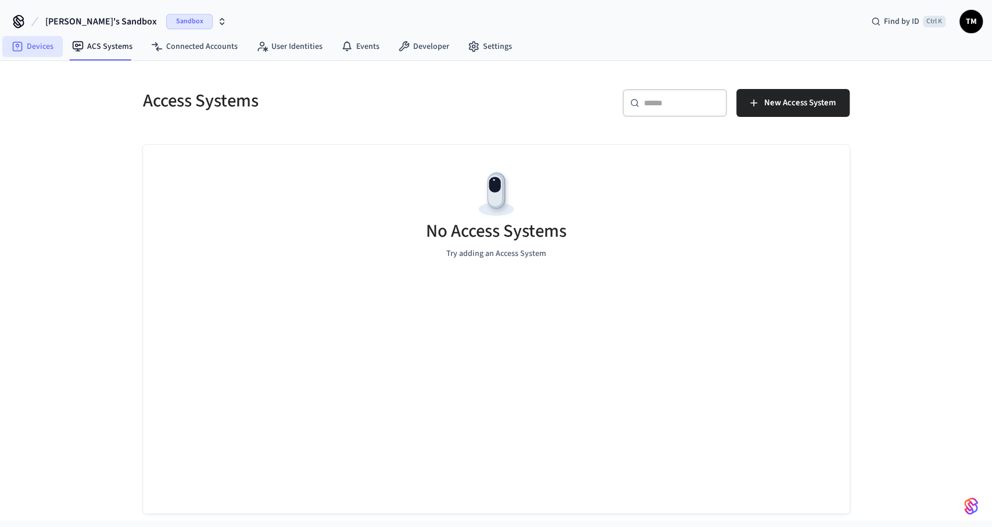
click at [19, 42] on icon at bounding box center [18, 47] width 10 height 10
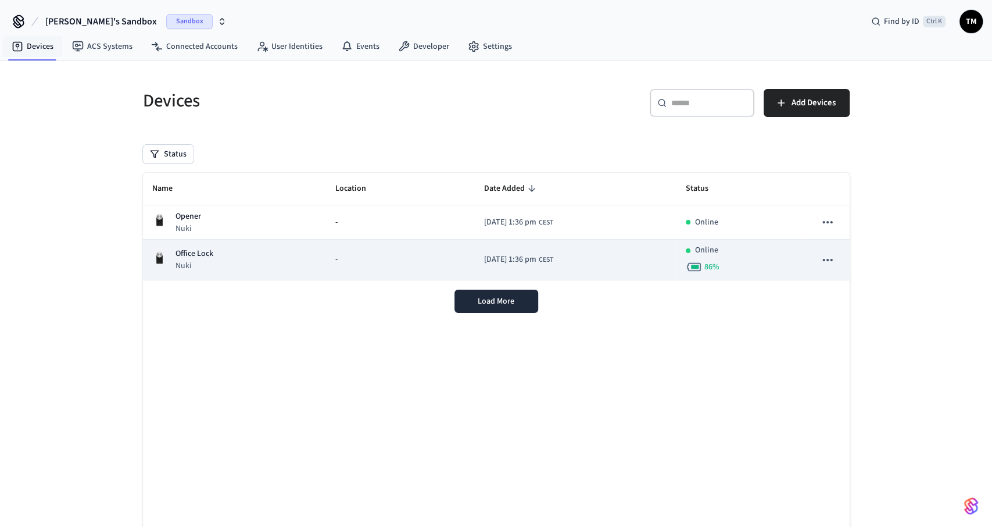
click at [831, 260] on icon "sticky table" at bounding box center [827, 259] width 15 height 15
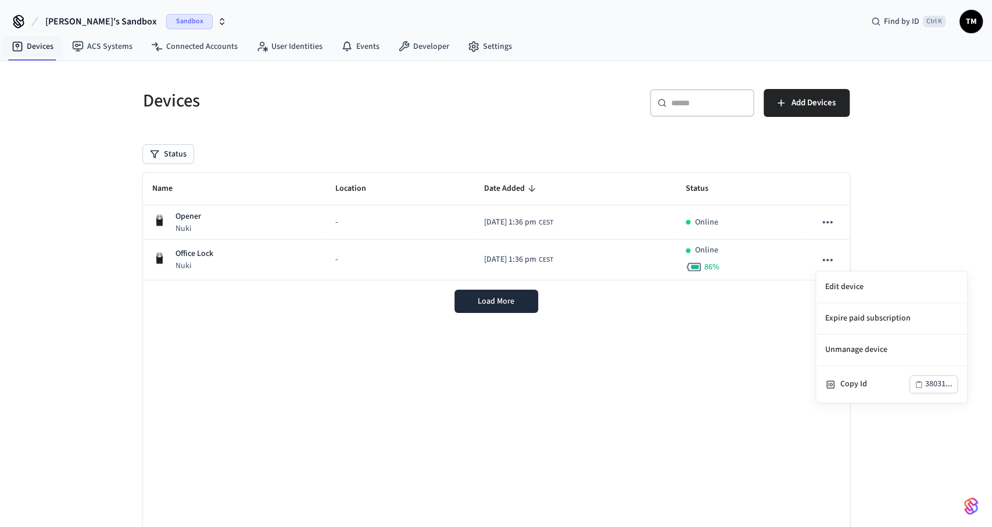
click at [253, 260] on div at bounding box center [496, 263] width 992 height 527
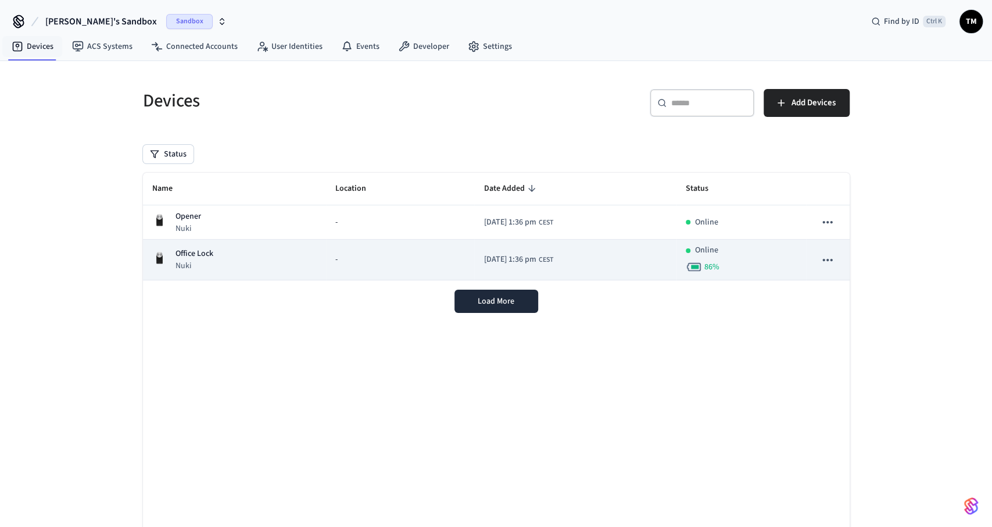
click at [198, 257] on p "Office Lock" at bounding box center [195, 254] width 38 height 12
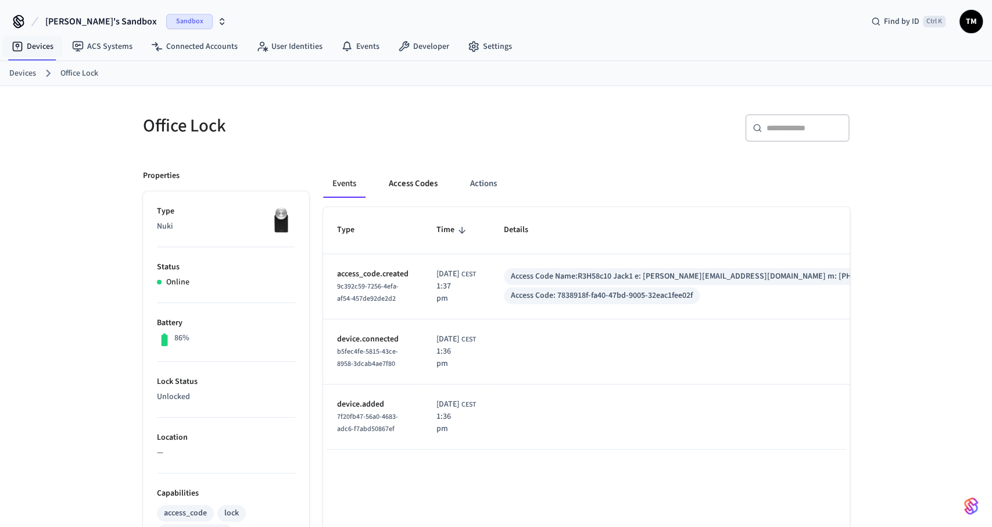
click at [416, 191] on button "Access Codes" at bounding box center [413, 184] width 67 height 28
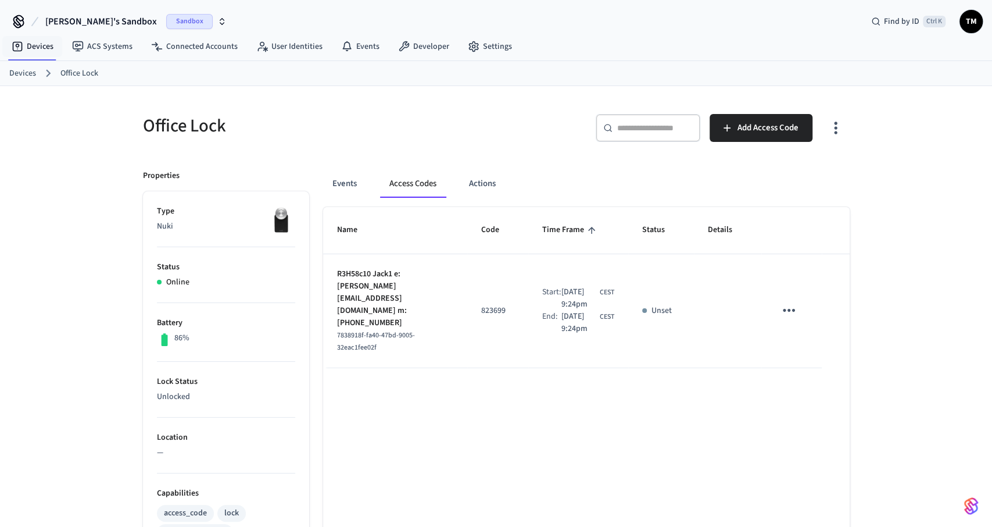
click at [485, 305] on p "823699" at bounding box center [497, 311] width 33 height 12
click at [362, 178] on button "Events" at bounding box center [344, 184] width 43 height 28
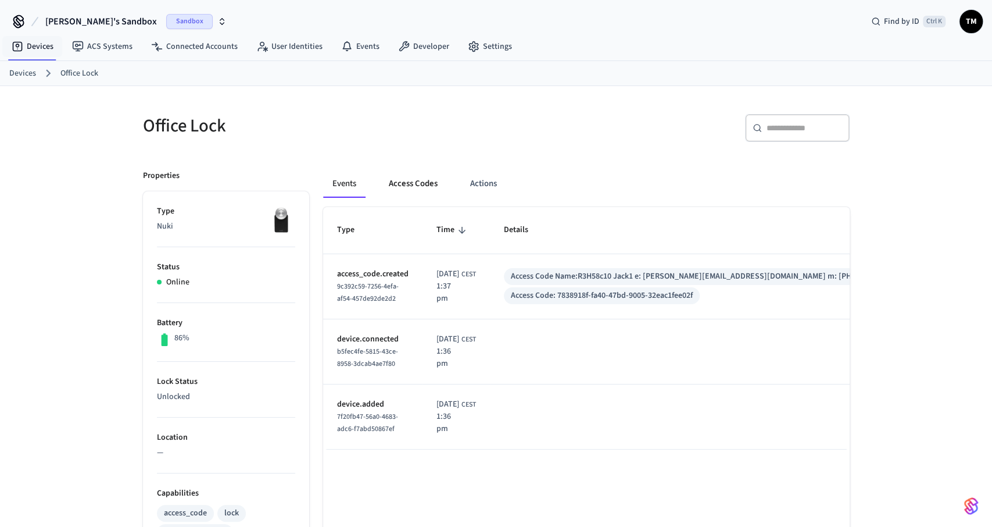
click at [414, 180] on button "Access Codes" at bounding box center [413, 184] width 67 height 28
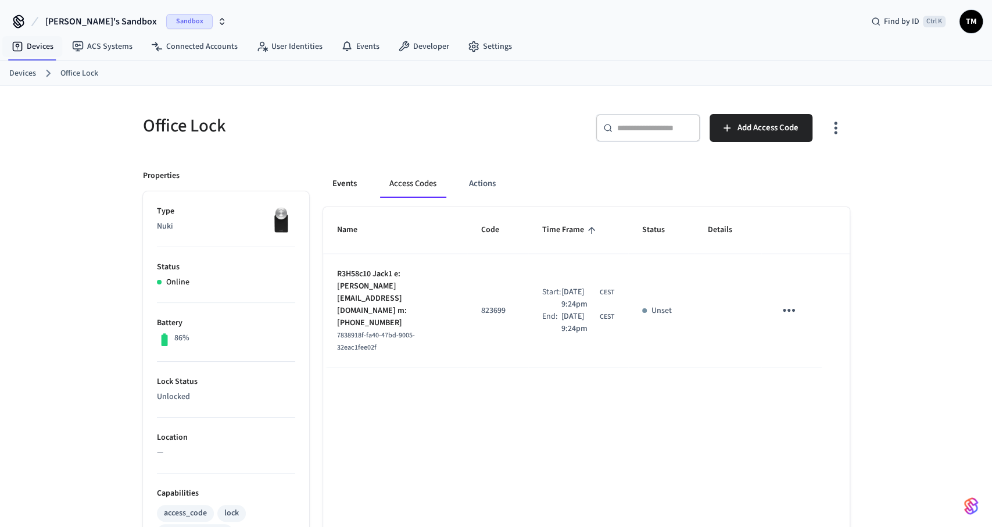
click at [348, 183] on button "Events" at bounding box center [344, 184] width 43 height 28
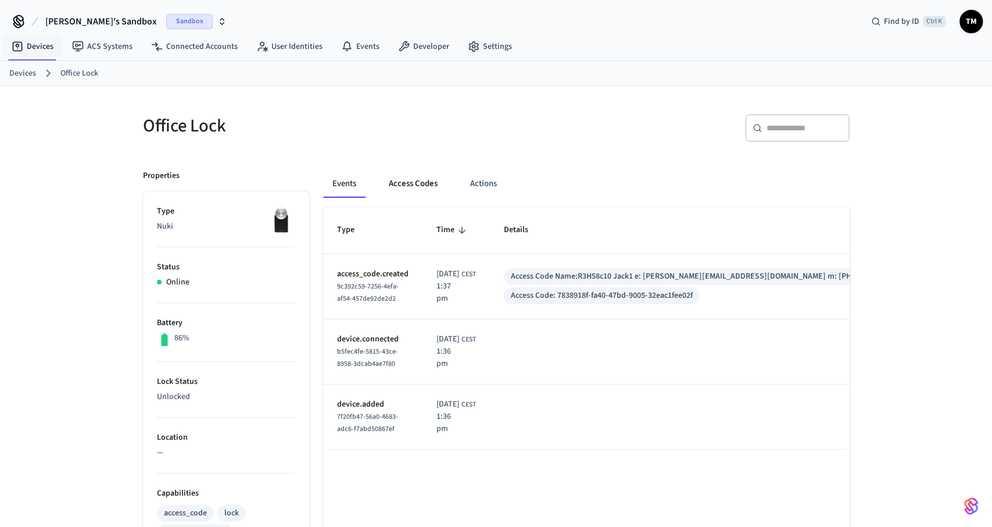
click at [402, 184] on button "Access Codes" at bounding box center [413, 184] width 67 height 28
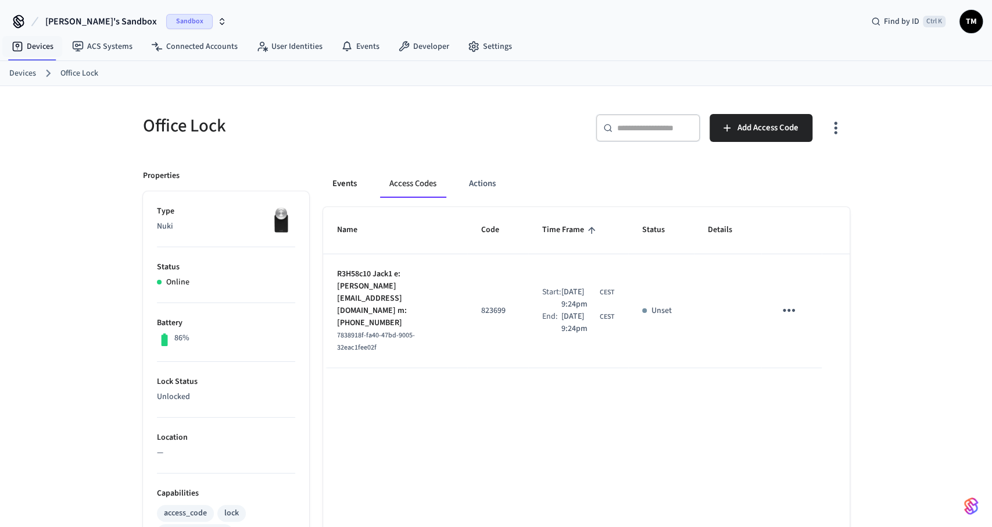
click at [352, 183] on button "Events" at bounding box center [344, 184] width 43 height 28
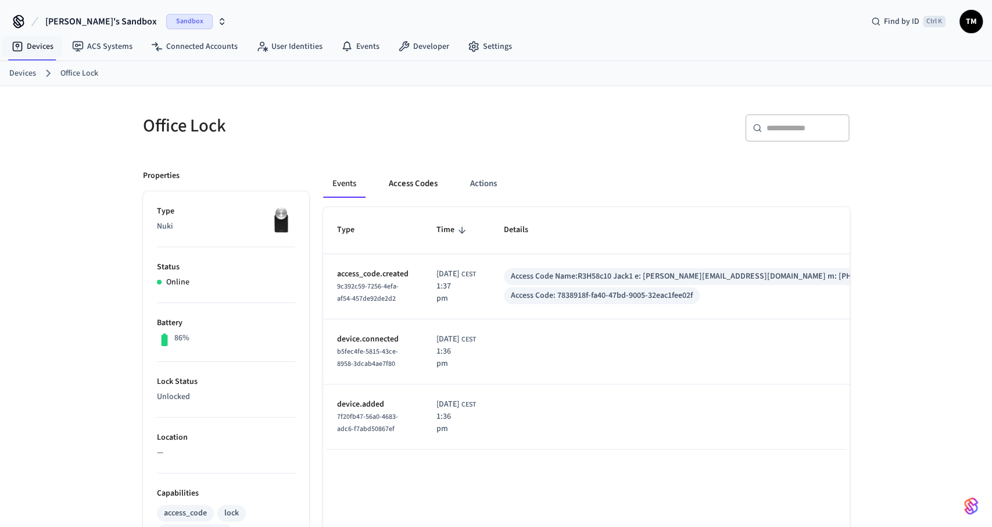
click at [395, 184] on button "Access Codes" at bounding box center [413, 184] width 67 height 28
